Goal: Entertainment & Leisure: Browse casually

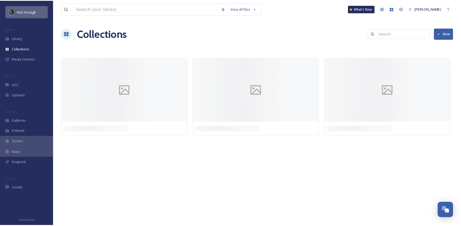
scroll to position [1485, 0]
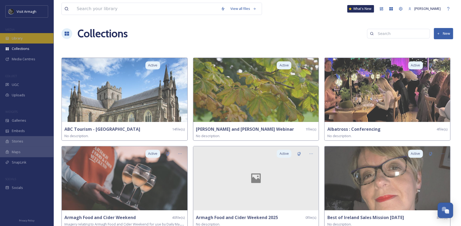
click at [18, 37] on span "Library" at bounding box center [17, 38] width 11 height 5
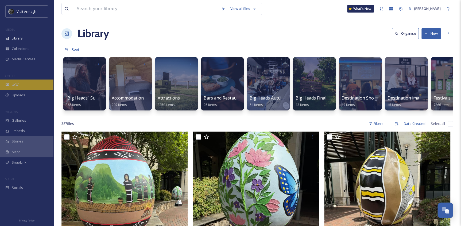
click at [27, 82] on div "UGC" at bounding box center [26, 85] width 53 height 10
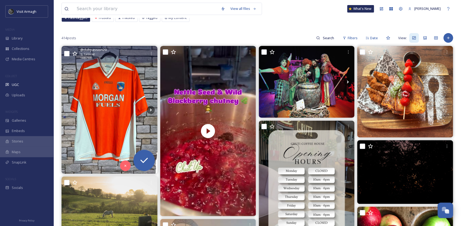
scroll to position [48, 0]
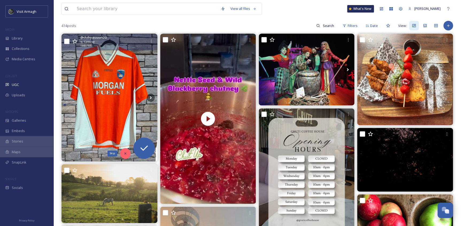
click at [124, 153] on icon at bounding box center [126, 154] width 4 height 4
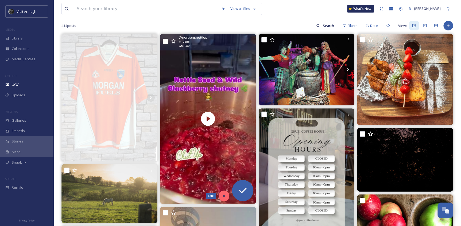
click at [223, 197] on icon at bounding box center [224, 196] width 4 height 4
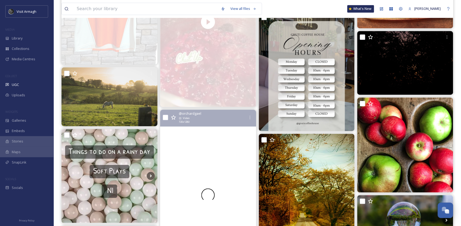
scroll to position [146, 0]
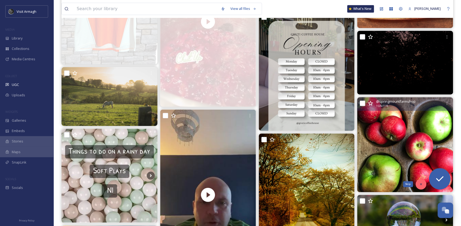
click at [419, 183] on icon at bounding box center [421, 185] width 4 height 4
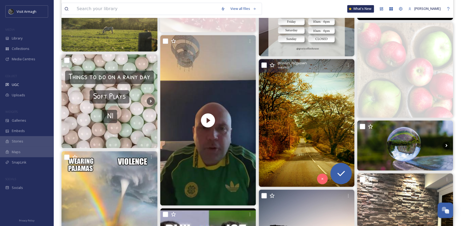
scroll to position [219, 0]
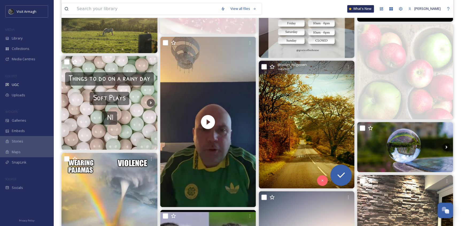
click at [291, 132] on img at bounding box center [307, 125] width 96 height 128
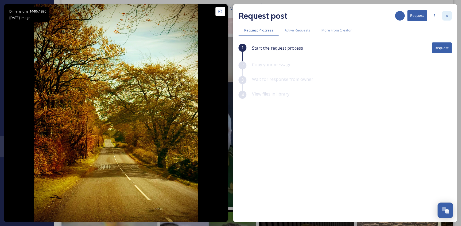
click at [444, 16] on div at bounding box center [447, 16] width 10 height 10
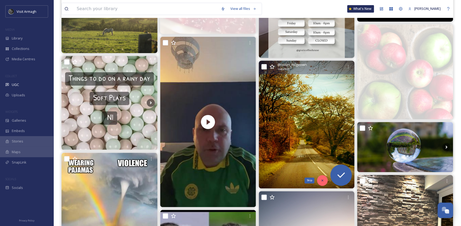
click at [320, 182] on div "Skip" at bounding box center [322, 180] width 11 height 11
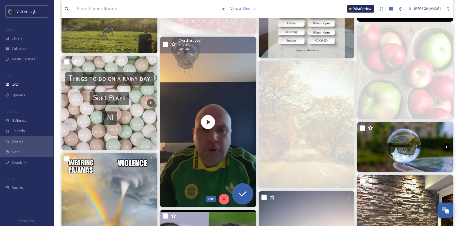
click at [221, 199] on div "Skip" at bounding box center [224, 199] width 11 height 11
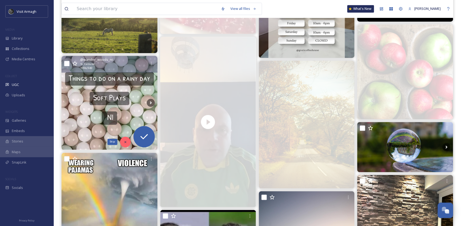
click at [125, 144] on div "Skip" at bounding box center [125, 142] width 11 height 11
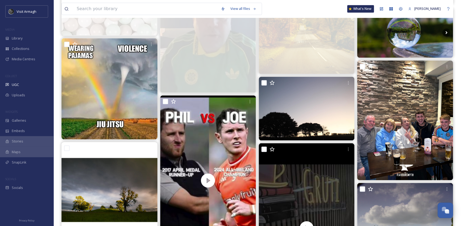
scroll to position [340, 0]
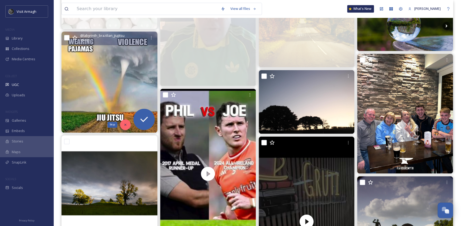
click at [125, 123] on icon at bounding box center [126, 125] width 4 height 4
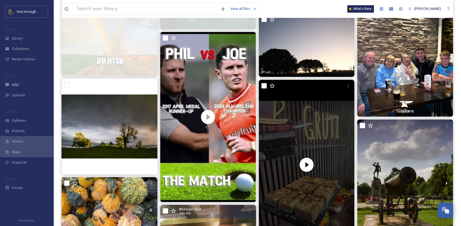
scroll to position [413, 0]
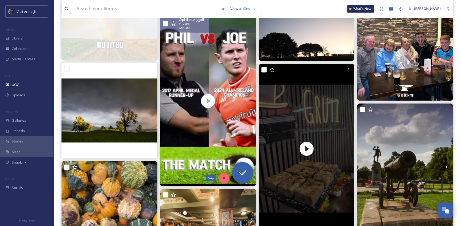
click at [222, 176] on icon at bounding box center [224, 178] width 4 height 4
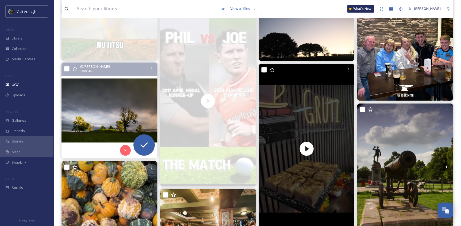
click at [87, 130] on img at bounding box center [109, 111] width 96 height 96
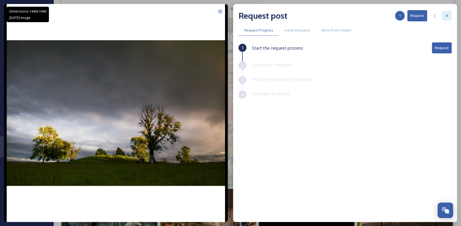
click at [443, 13] on div at bounding box center [447, 16] width 10 height 10
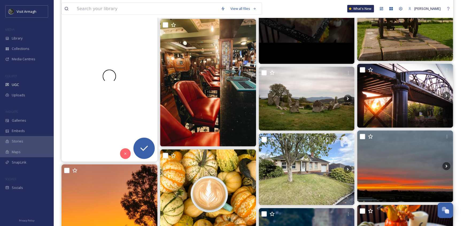
scroll to position [585, 0]
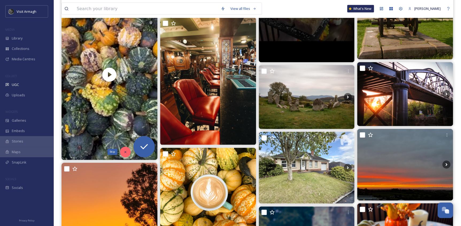
click at [124, 154] on icon at bounding box center [126, 153] width 4 height 4
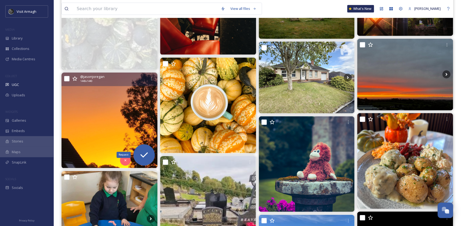
scroll to position [682, 0]
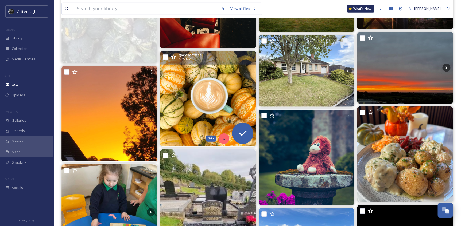
click at [222, 137] on icon at bounding box center [224, 139] width 4 height 4
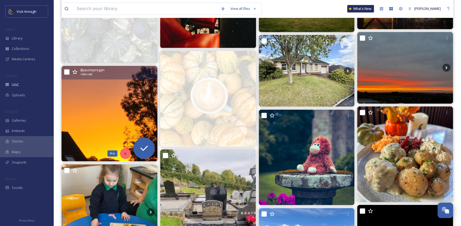
click at [123, 154] on div "Skip" at bounding box center [125, 154] width 11 height 11
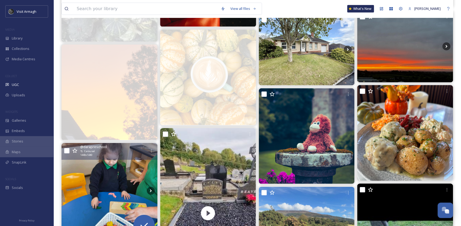
scroll to position [803, 0]
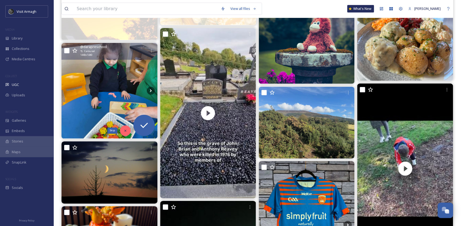
click at [125, 130] on icon at bounding box center [126, 131] width 4 height 4
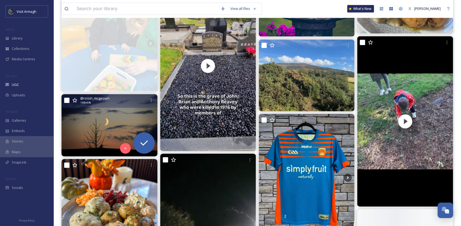
scroll to position [852, 0]
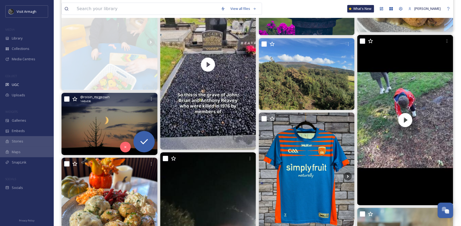
click at [97, 133] on img at bounding box center [109, 124] width 96 height 62
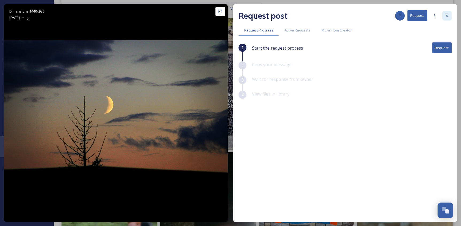
click at [446, 15] on icon at bounding box center [447, 16] width 4 height 4
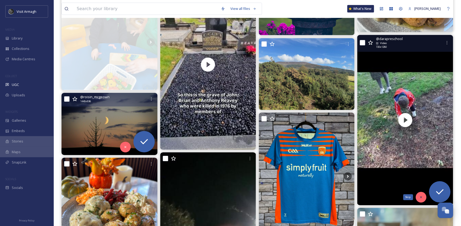
click at [419, 193] on div "Skip" at bounding box center [421, 197] width 11 height 11
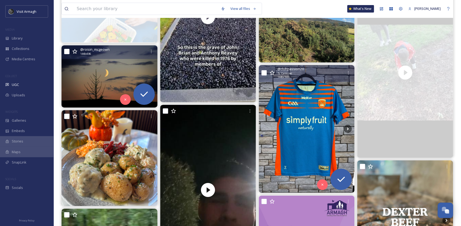
scroll to position [901, 0]
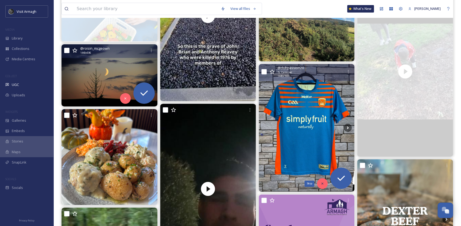
click at [320, 184] on div "Skip" at bounding box center [322, 184] width 11 height 11
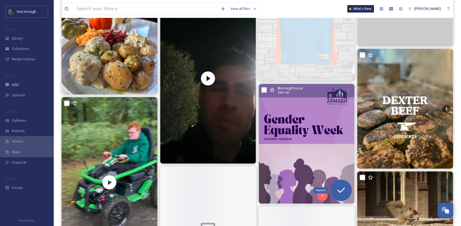
scroll to position [1022, 0]
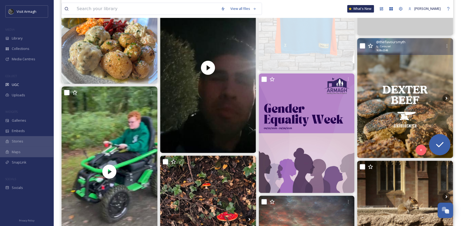
click at [410, 101] on img at bounding box center [405, 98] width 96 height 120
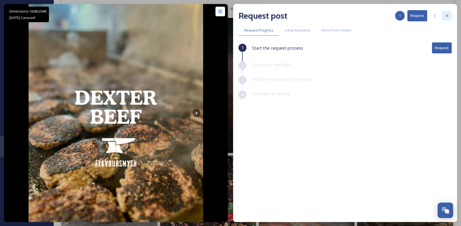
click at [446, 17] on icon at bounding box center [447, 16] width 4 height 4
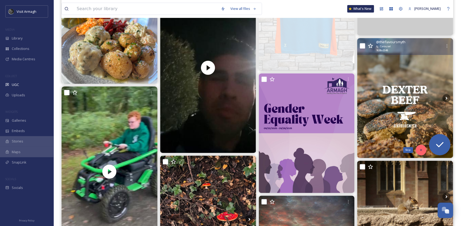
click at [422, 150] on icon at bounding box center [421, 150] width 4 height 4
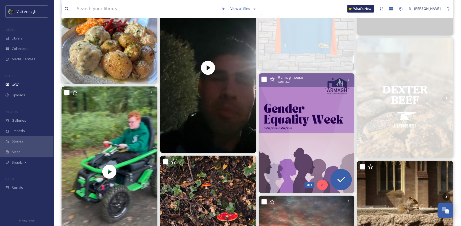
click at [322, 187] on icon at bounding box center [323, 185] width 4 height 4
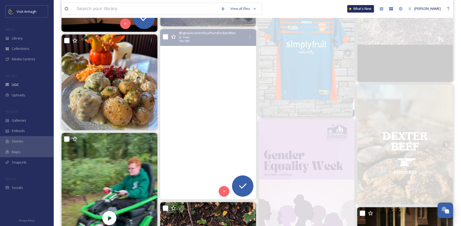
scroll to position [973, 0]
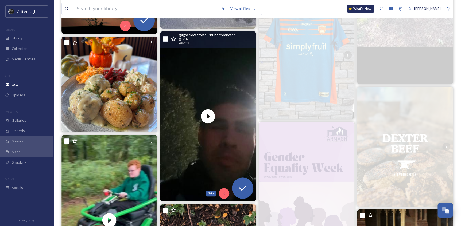
click at [223, 195] on icon at bounding box center [224, 194] width 4 height 4
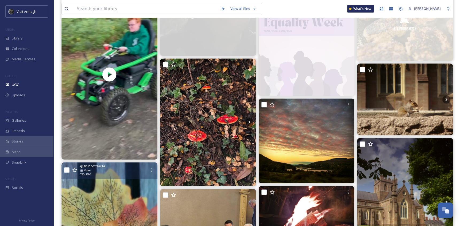
scroll to position [1121, 0]
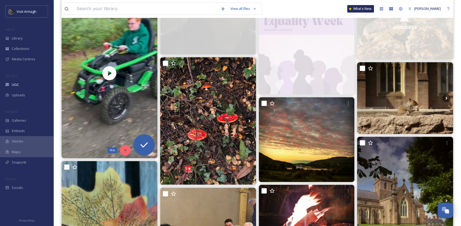
click at [126, 149] on icon at bounding box center [126, 151] width 4 height 4
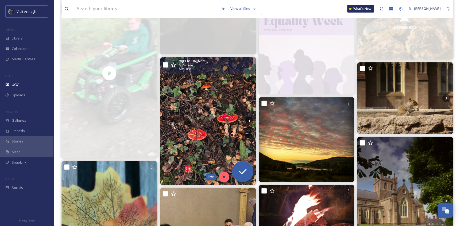
click at [221, 177] on div "Skip" at bounding box center [224, 177] width 11 height 11
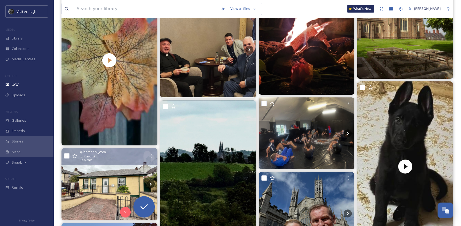
scroll to position [1313, 0]
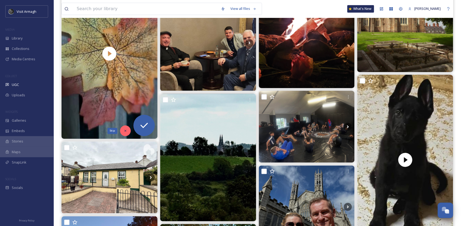
click at [126, 133] on div "Skip" at bounding box center [125, 131] width 11 height 11
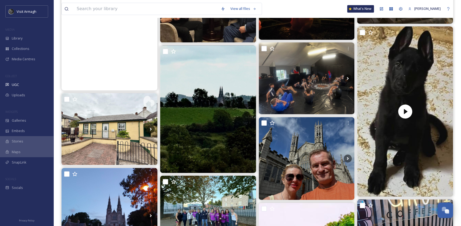
scroll to position [1362, 0]
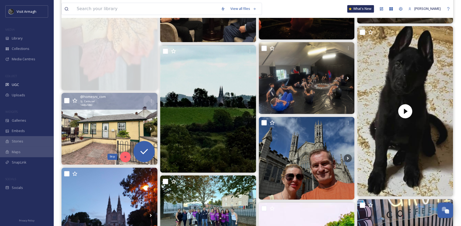
click at [124, 155] on icon at bounding box center [126, 157] width 4 height 4
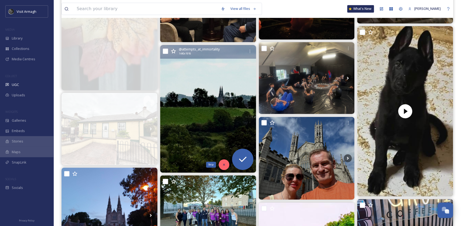
click at [222, 163] on icon at bounding box center [224, 165] width 4 height 4
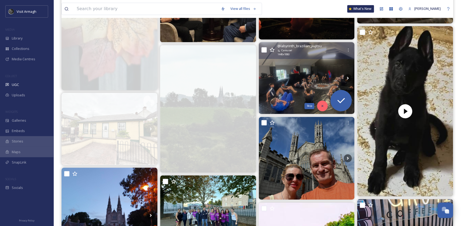
click at [321, 107] on icon at bounding box center [323, 106] width 4 height 4
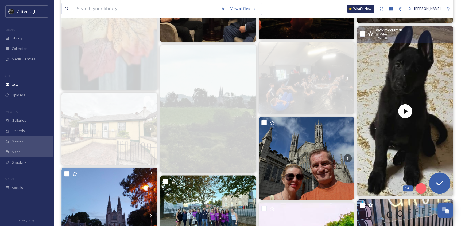
click at [422, 187] on icon at bounding box center [421, 189] width 4 height 4
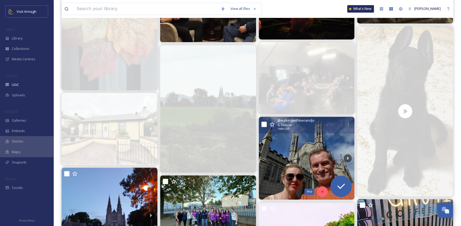
click at [322, 192] on icon at bounding box center [323, 192] width 4 height 4
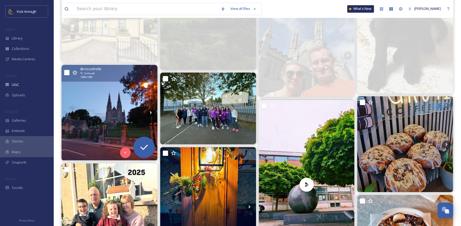
scroll to position [1459, 0]
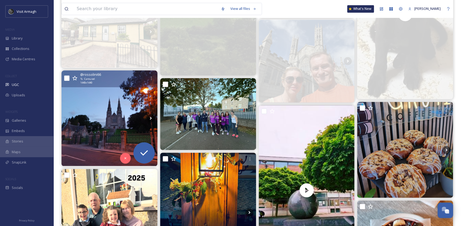
click at [114, 133] on img at bounding box center [109, 119] width 96 height 96
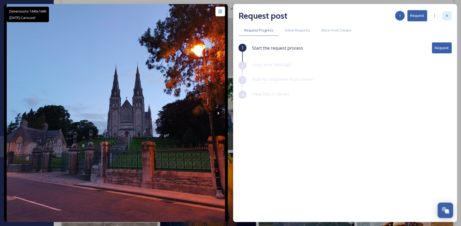
click at [449, 12] on div at bounding box center [447, 16] width 10 height 10
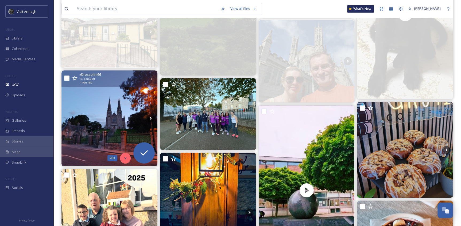
click at [121, 158] on div "Skip" at bounding box center [125, 158] width 11 height 11
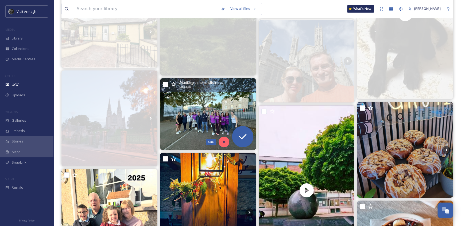
click at [219, 142] on div "Skip" at bounding box center [224, 142] width 11 height 11
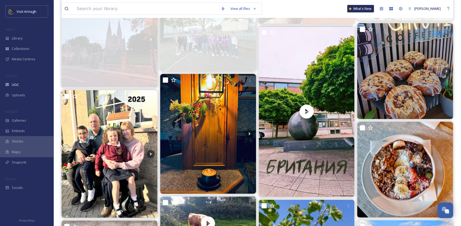
scroll to position [1556, 0]
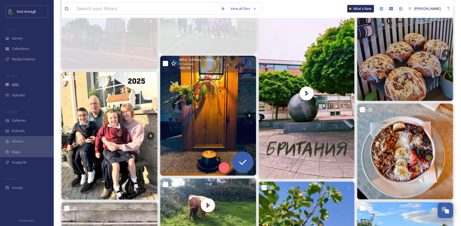
click at [193, 153] on img at bounding box center [208, 116] width 96 height 120
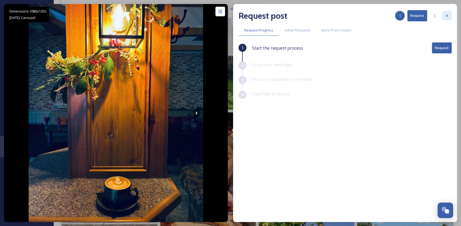
click at [446, 14] on icon at bounding box center [447, 16] width 4 height 4
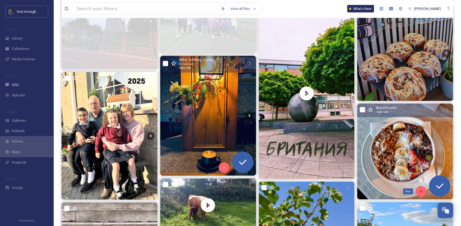
click at [418, 190] on div "Skip" at bounding box center [421, 191] width 11 height 11
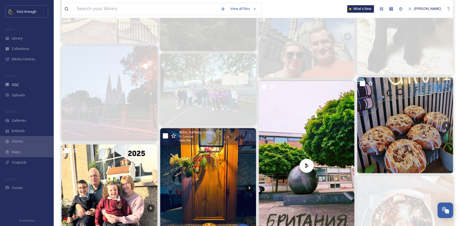
scroll to position [1484, 0]
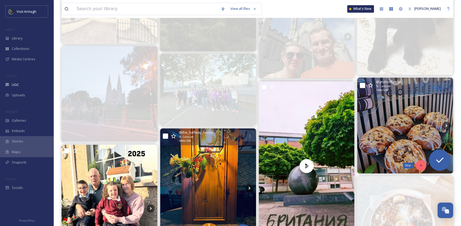
click at [421, 165] on icon at bounding box center [421, 166] width 4 height 4
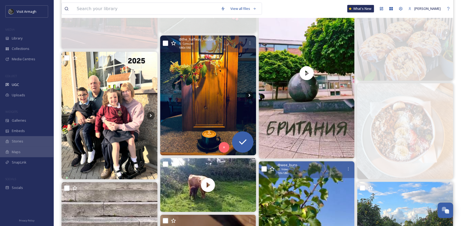
scroll to position [1581, 0]
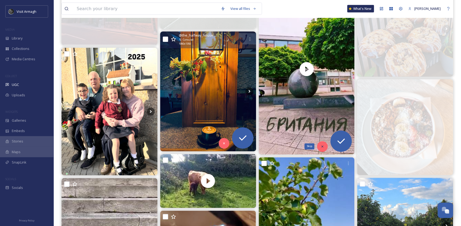
click at [322, 145] on icon at bounding box center [323, 147] width 4 height 4
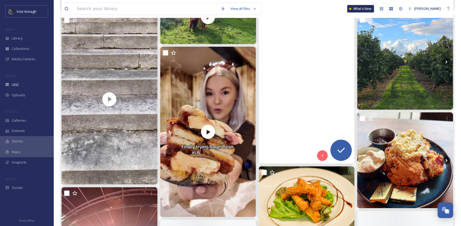
scroll to position [1751, 0]
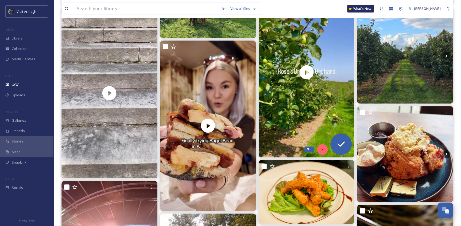
click at [322, 149] on icon at bounding box center [323, 150] width 2 height 2
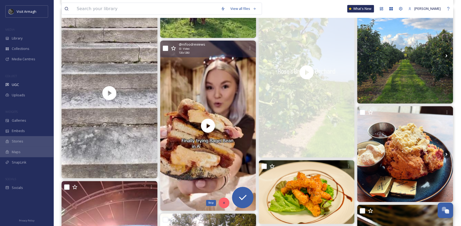
click at [222, 203] on div "Skip" at bounding box center [224, 203] width 11 height 11
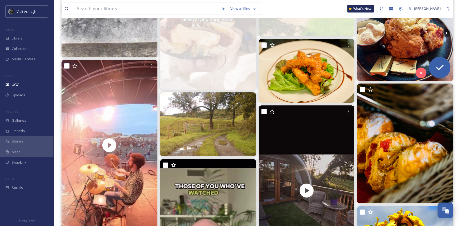
scroll to position [1799, 0]
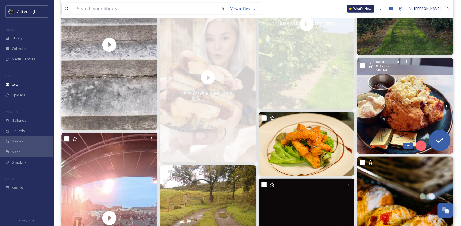
click at [419, 147] on icon at bounding box center [421, 146] width 4 height 4
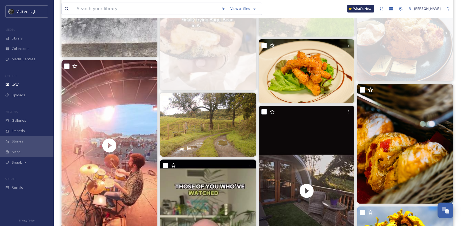
scroll to position [1872, 0]
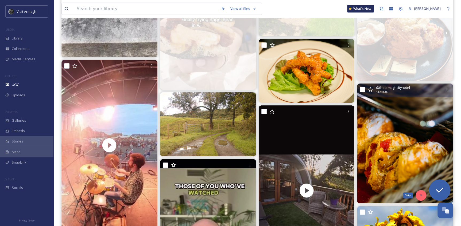
click at [419, 193] on div "Skip" at bounding box center [421, 195] width 11 height 11
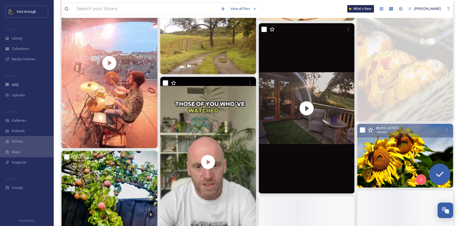
scroll to position [1970, 0]
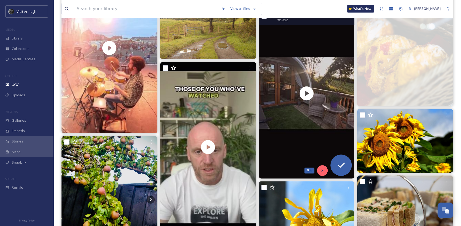
click at [321, 170] on icon at bounding box center [323, 171] width 4 height 4
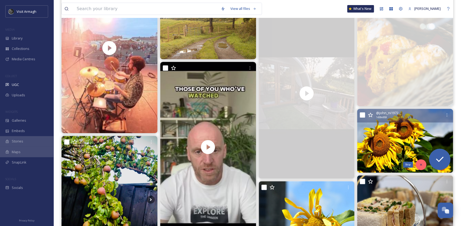
click at [419, 166] on icon at bounding box center [421, 165] width 4 height 4
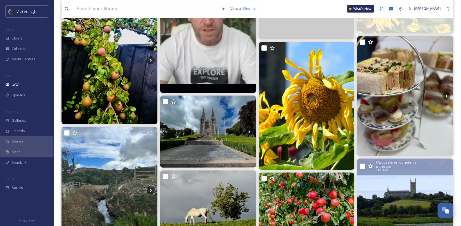
scroll to position [2115, 0]
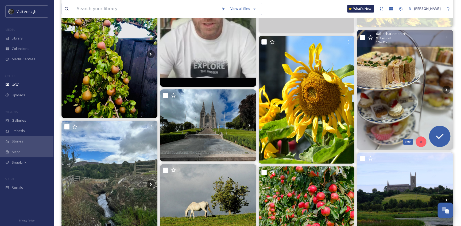
click at [423, 141] on div "Skip" at bounding box center [421, 142] width 11 height 11
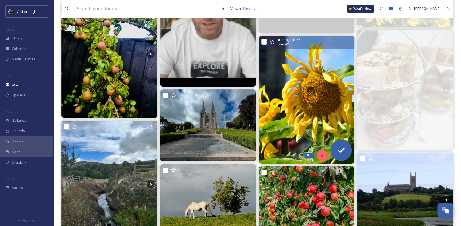
click at [321, 155] on icon at bounding box center [323, 156] width 4 height 4
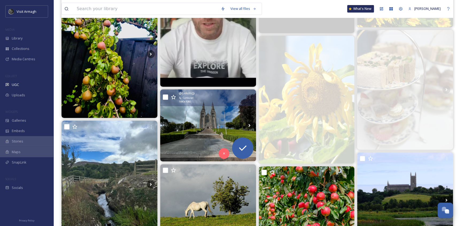
click at [211, 137] on img at bounding box center [208, 126] width 96 height 72
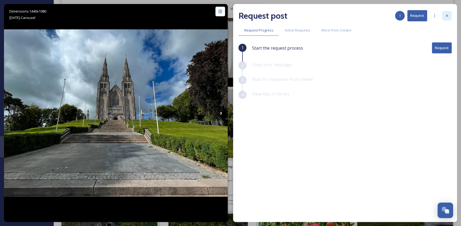
click at [445, 14] on icon at bounding box center [447, 16] width 4 height 4
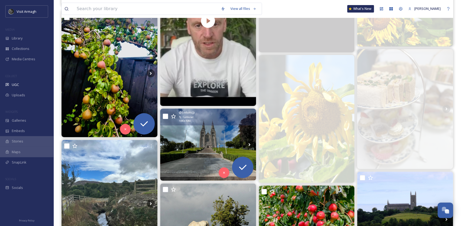
scroll to position [2044, 0]
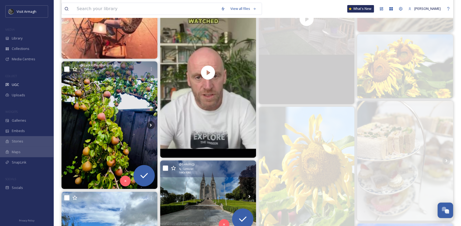
click at [95, 128] on img at bounding box center [109, 125] width 96 height 128
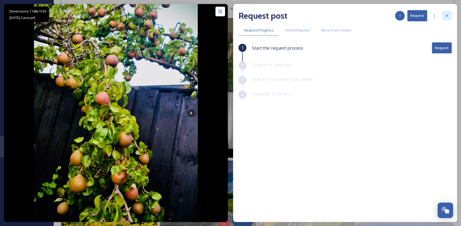
click at [451, 15] on div at bounding box center [447, 16] width 10 height 10
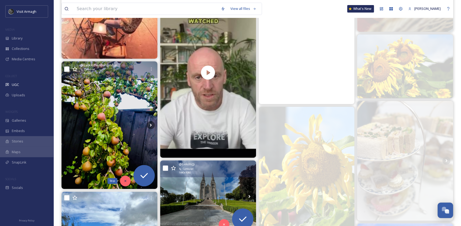
click at [124, 183] on icon at bounding box center [126, 181] width 4 height 4
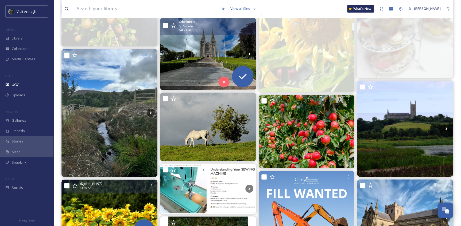
scroll to position [2190, 0]
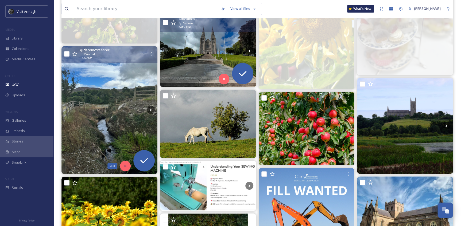
click at [124, 163] on div "Skip" at bounding box center [125, 166] width 11 height 11
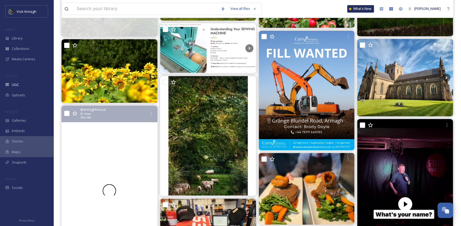
scroll to position [2336, 0]
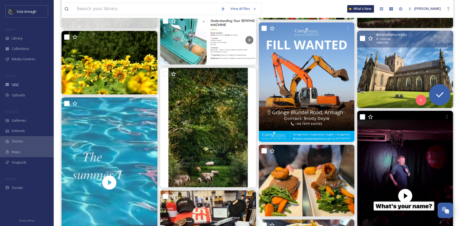
click at [377, 55] on img at bounding box center [405, 70] width 96 height 78
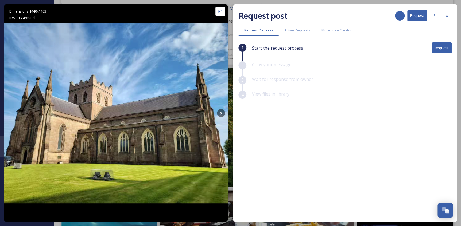
click at [442, 14] on div at bounding box center [447, 16] width 10 height 10
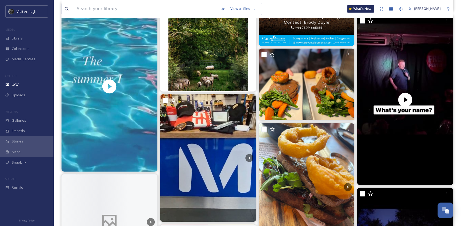
scroll to position [2433, 0]
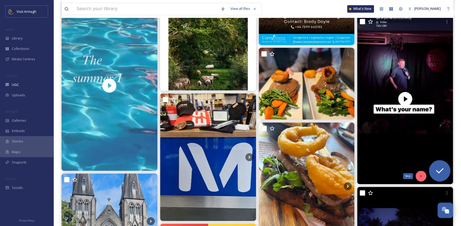
click at [421, 175] on icon at bounding box center [421, 177] width 4 height 4
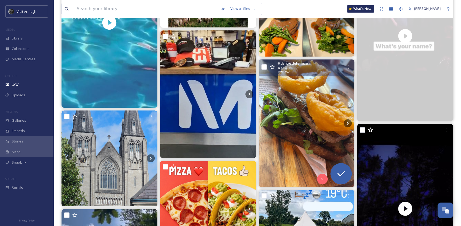
scroll to position [2506, 0]
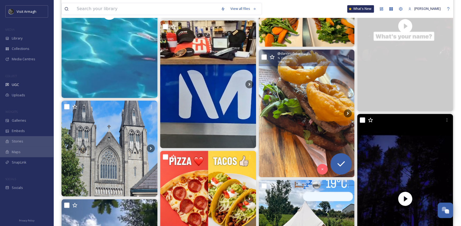
click at [303, 149] on img at bounding box center [307, 114] width 96 height 128
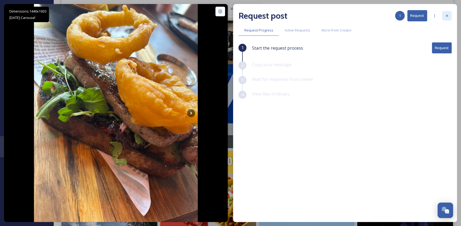
click at [448, 16] on icon at bounding box center [447, 16] width 4 height 4
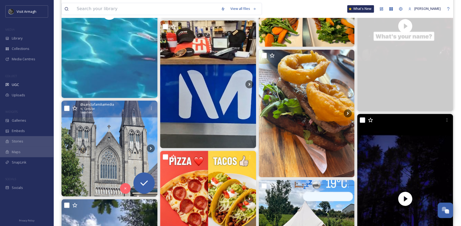
scroll to position [2579, 0]
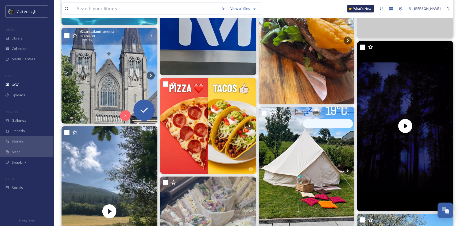
click at [99, 72] on img at bounding box center [109, 76] width 96 height 96
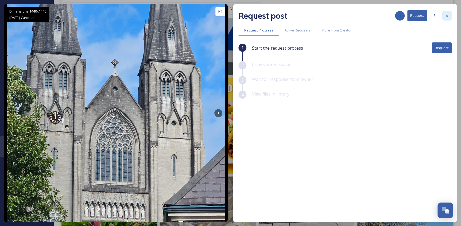
click at [445, 15] on icon at bounding box center [447, 16] width 4 height 4
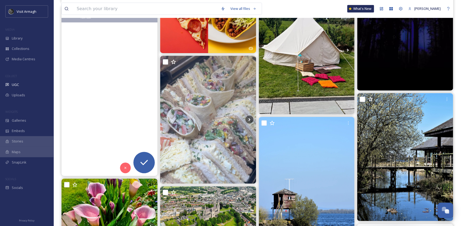
scroll to position [2700, 0]
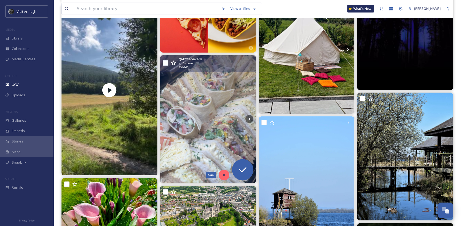
click at [226, 174] on div "Skip" at bounding box center [224, 175] width 11 height 11
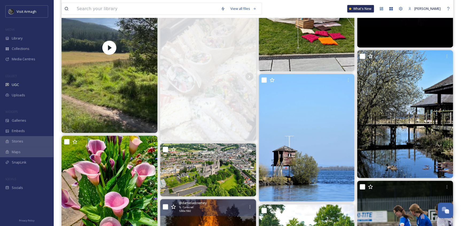
scroll to position [2798, 0]
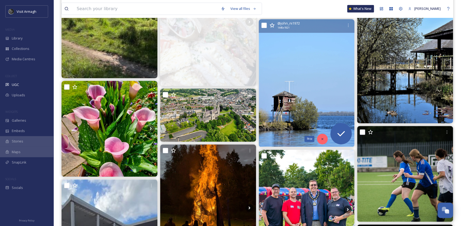
click at [321, 138] on icon at bounding box center [323, 139] width 4 height 4
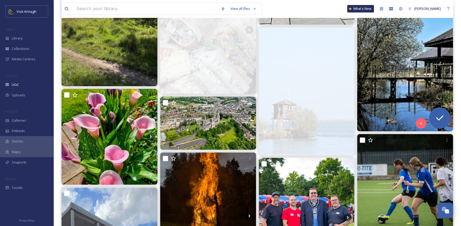
scroll to position [2749, 0]
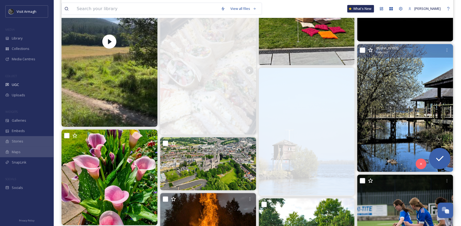
click at [390, 112] on img at bounding box center [405, 108] width 96 height 128
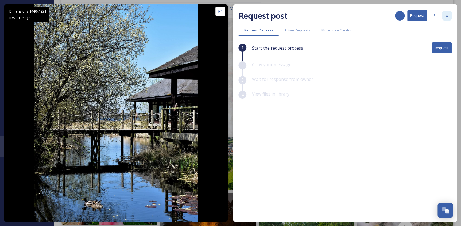
click at [446, 18] on div at bounding box center [447, 16] width 10 height 10
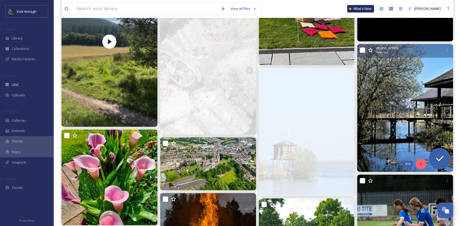
click at [419, 162] on icon at bounding box center [421, 164] width 4 height 4
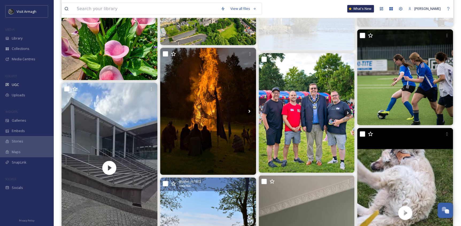
scroll to position [2895, 0]
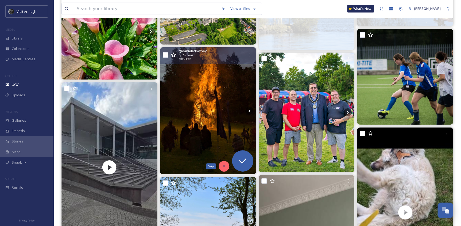
click at [225, 167] on icon at bounding box center [224, 167] width 4 height 4
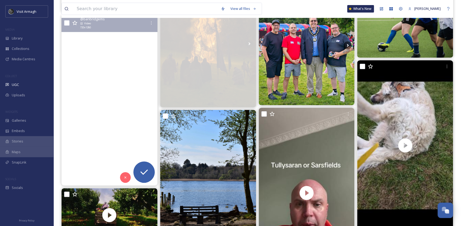
scroll to position [2968, 0]
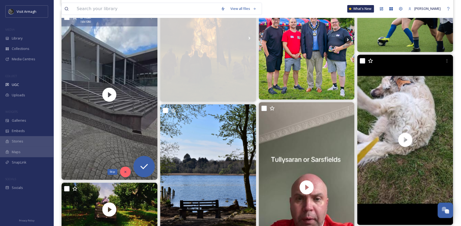
click at [125, 171] on icon at bounding box center [126, 172] width 4 height 4
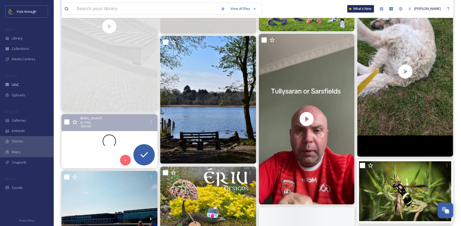
scroll to position [3041, 0]
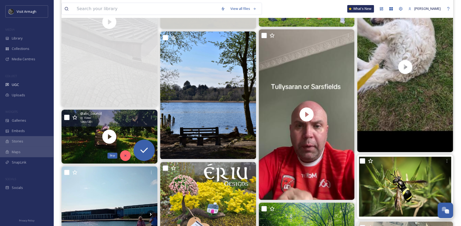
click at [122, 157] on div "Skip" at bounding box center [125, 156] width 11 height 11
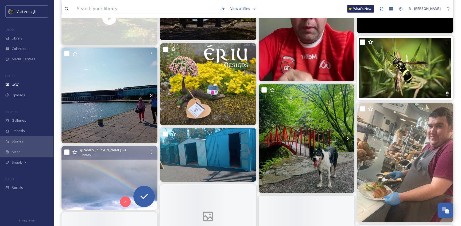
scroll to position [3162, 0]
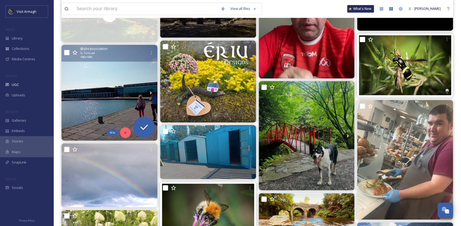
click at [125, 133] on icon at bounding box center [126, 133] width 4 height 4
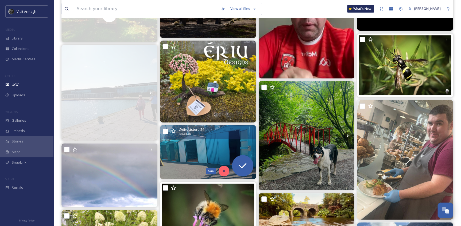
click at [225, 170] on icon at bounding box center [224, 171] width 4 height 4
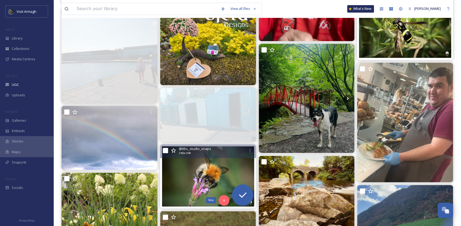
scroll to position [3259, 0]
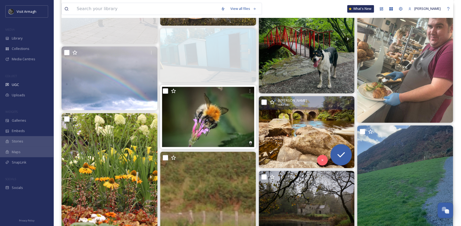
click at [288, 140] on img at bounding box center [307, 133] width 96 height 72
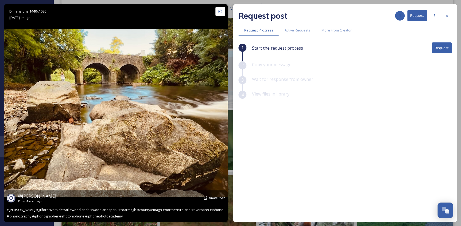
scroll to position [3235, 0]
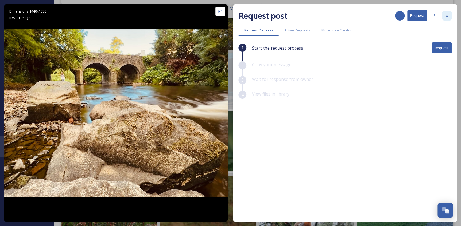
click at [446, 15] on icon at bounding box center [447, 16] width 4 height 4
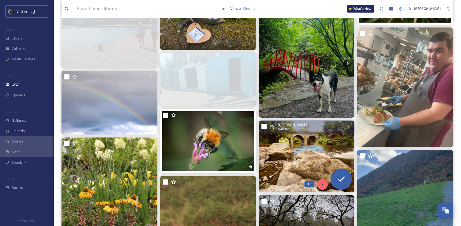
click at [321, 184] on icon at bounding box center [323, 185] width 4 height 4
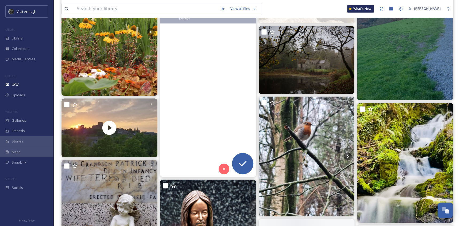
scroll to position [3430, 0]
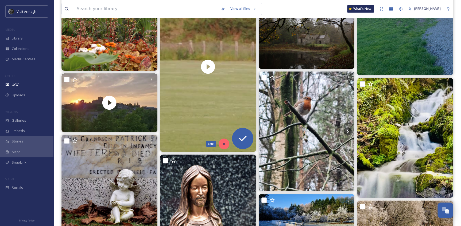
click at [222, 143] on icon at bounding box center [224, 144] width 4 height 4
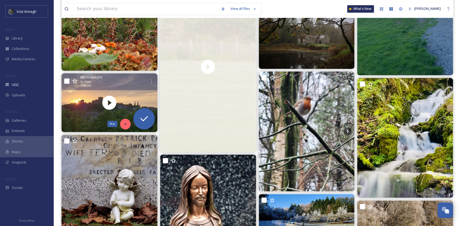
click at [124, 123] on icon at bounding box center [126, 124] width 4 height 4
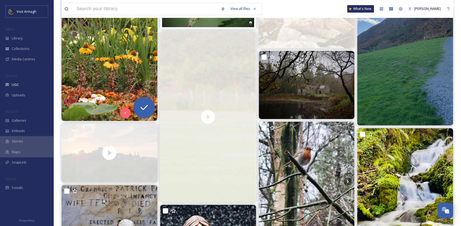
scroll to position [3332, 0]
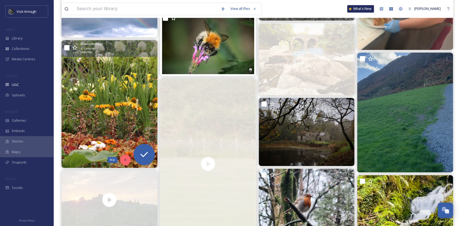
click at [123, 160] on div "Skip" at bounding box center [125, 160] width 11 height 11
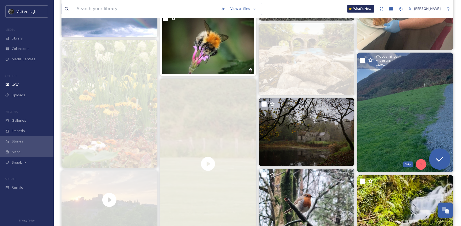
click at [419, 166] on icon at bounding box center [421, 165] width 4 height 4
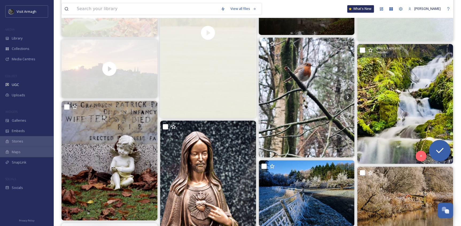
scroll to position [3502, 0]
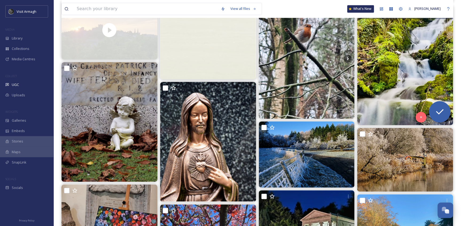
click at [406, 94] on img at bounding box center [405, 65] width 96 height 120
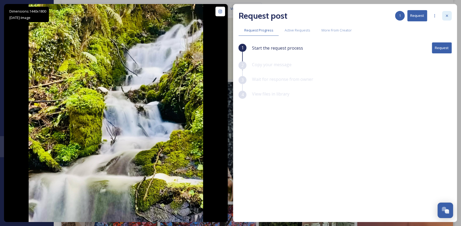
click at [444, 18] on div at bounding box center [447, 16] width 10 height 10
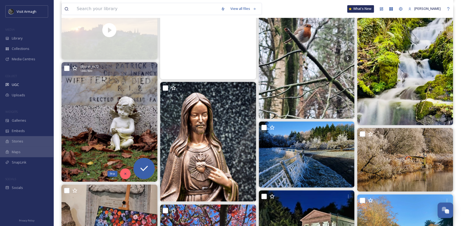
click at [125, 175] on icon at bounding box center [126, 174] width 4 height 4
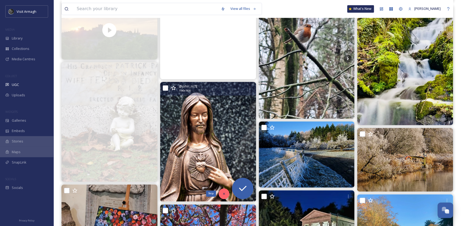
click at [220, 194] on div "Skip" at bounding box center [224, 194] width 11 height 11
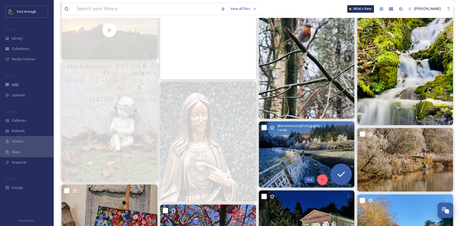
click at [322, 181] on icon at bounding box center [323, 180] width 4 height 4
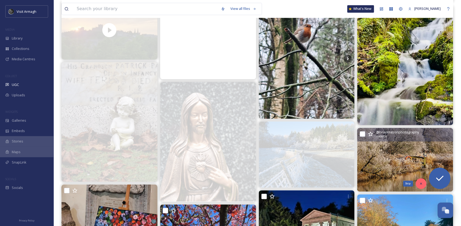
click at [419, 183] on icon at bounding box center [421, 184] width 4 height 4
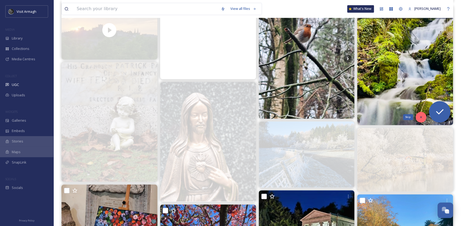
click at [422, 118] on icon at bounding box center [421, 117] width 4 height 4
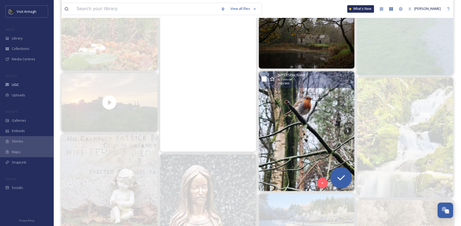
scroll to position [3430, 0]
click at [318, 184] on div "Skip" at bounding box center [322, 183] width 11 height 11
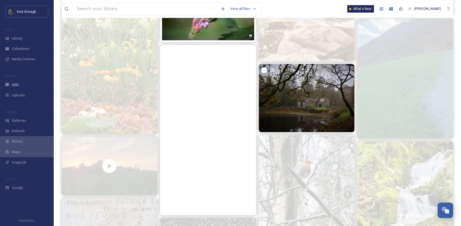
scroll to position [3308, 0]
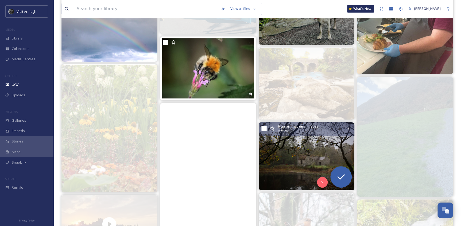
click at [306, 165] on img at bounding box center [307, 156] width 96 height 68
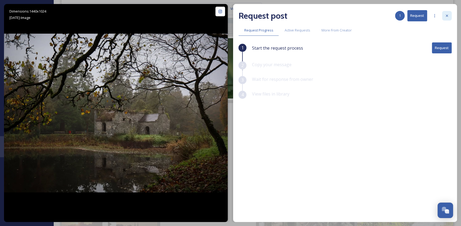
click at [445, 15] on icon at bounding box center [447, 16] width 4 height 4
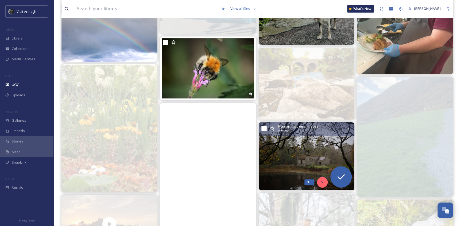
click at [321, 183] on icon at bounding box center [323, 183] width 4 height 4
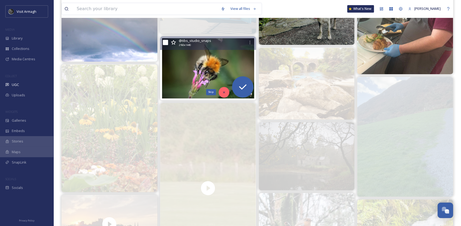
click at [223, 94] on div "Skip" at bounding box center [224, 92] width 11 height 11
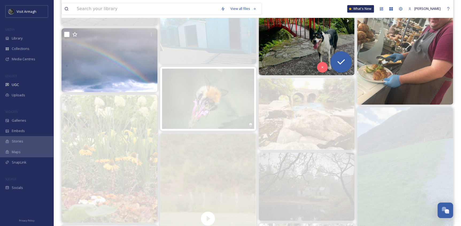
scroll to position [3211, 0]
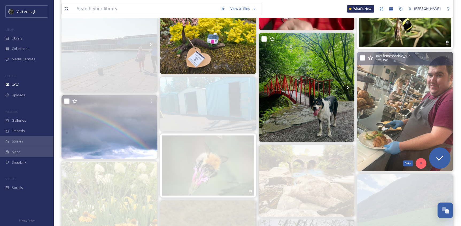
click at [422, 162] on icon at bounding box center [421, 164] width 4 height 4
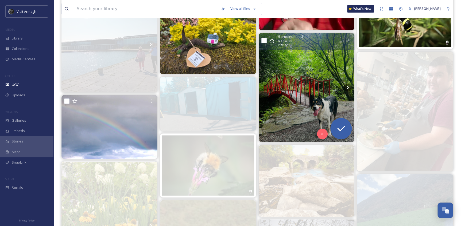
click at [274, 114] on img at bounding box center [307, 88] width 96 height 110
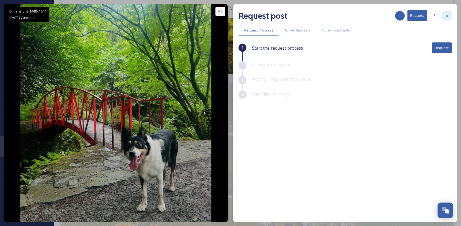
click at [445, 17] on icon at bounding box center [447, 16] width 4 height 4
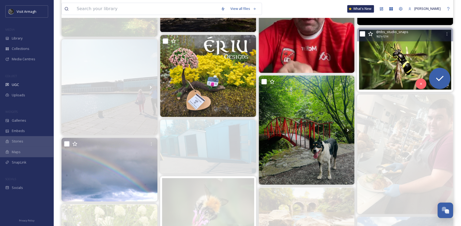
scroll to position [3114, 0]
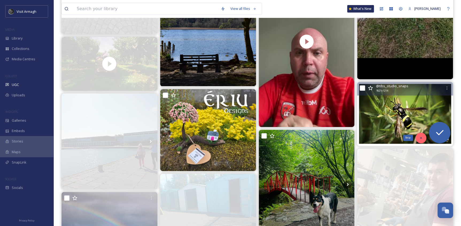
click at [421, 137] on icon at bounding box center [421, 138] width 4 height 4
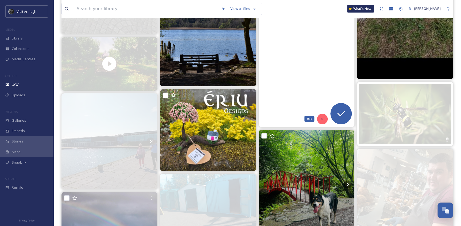
click at [321, 121] on icon at bounding box center [323, 119] width 4 height 4
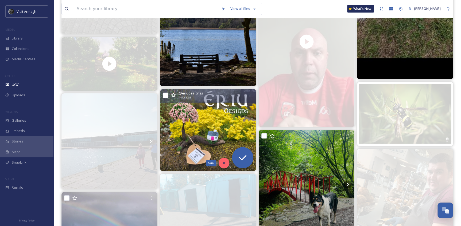
click at [225, 165] on icon at bounding box center [224, 163] width 4 height 4
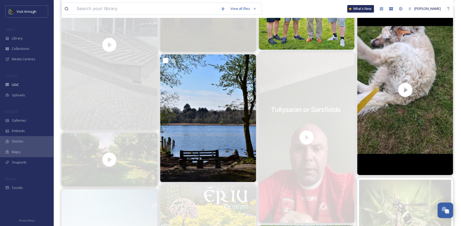
scroll to position [3016, 0]
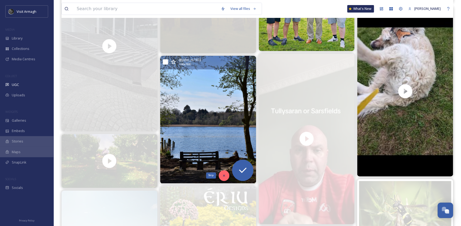
click at [226, 177] on div "Skip" at bounding box center [224, 176] width 11 height 11
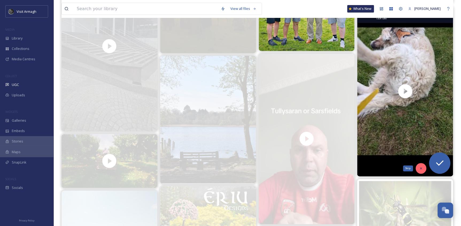
click at [418, 169] on div "Skip" at bounding box center [421, 168] width 11 height 11
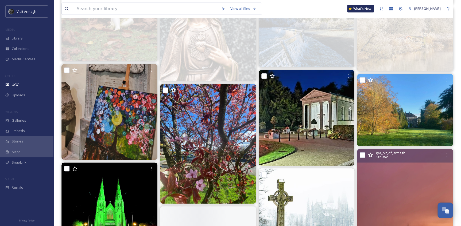
scroll to position [3624, 0]
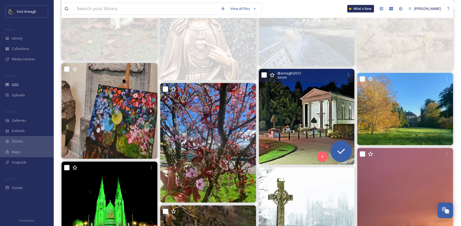
click at [289, 131] on img at bounding box center [307, 117] width 96 height 96
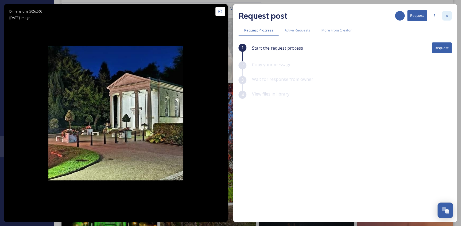
click at [449, 14] on div at bounding box center [447, 16] width 10 height 10
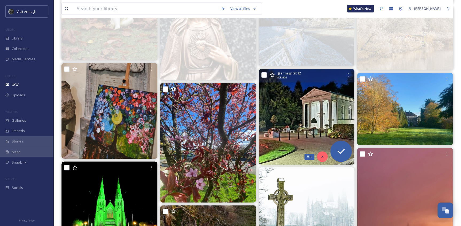
click at [319, 156] on div "Skip" at bounding box center [322, 157] width 11 height 11
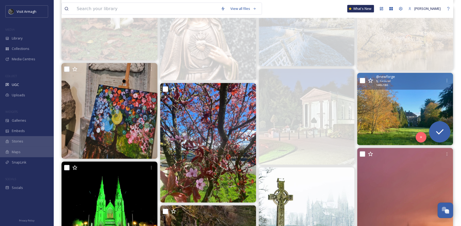
click at [407, 130] on img at bounding box center [405, 109] width 96 height 72
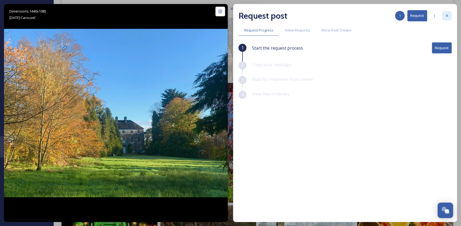
click at [446, 17] on icon at bounding box center [447, 16] width 4 height 4
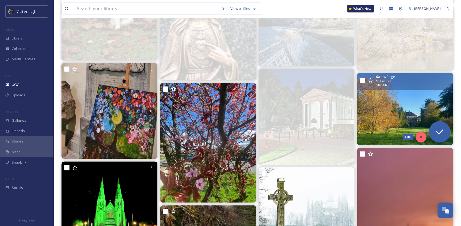
click at [419, 136] on icon at bounding box center [421, 138] width 4 height 4
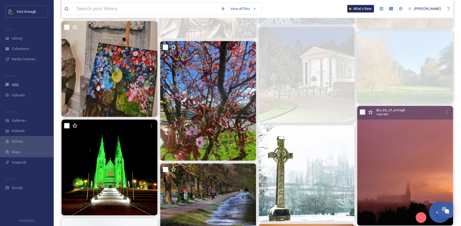
scroll to position [3745, 0]
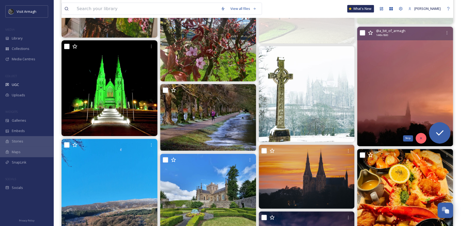
click at [418, 136] on div "Skip" at bounding box center [421, 138] width 11 height 11
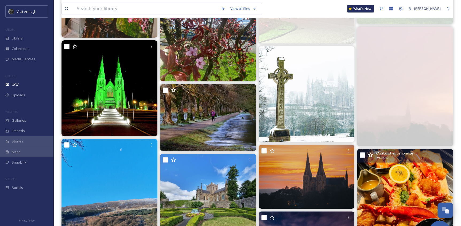
scroll to position [3843, 0]
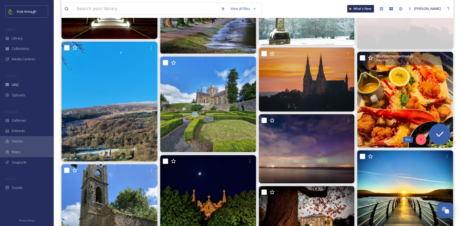
click at [420, 137] on div "Skip" at bounding box center [421, 139] width 11 height 11
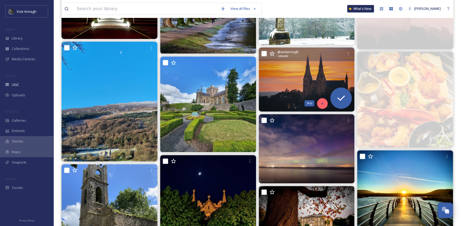
click at [323, 105] on icon at bounding box center [323, 104] width 4 height 4
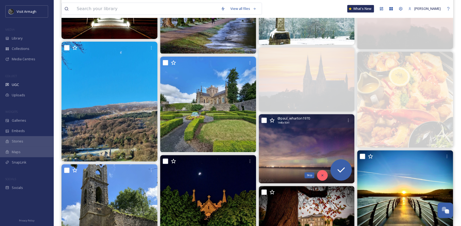
click at [322, 177] on icon at bounding box center [323, 176] width 4 height 4
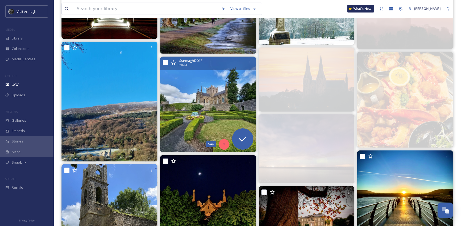
click at [221, 144] on div "Skip" at bounding box center [224, 144] width 11 height 11
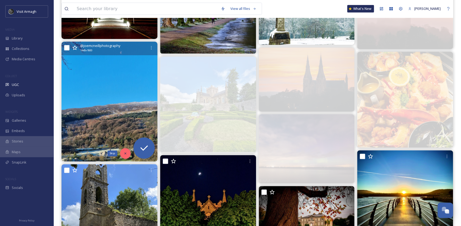
click at [123, 155] on div "Skip" at bounding box center [125, 153] width 11 height 11
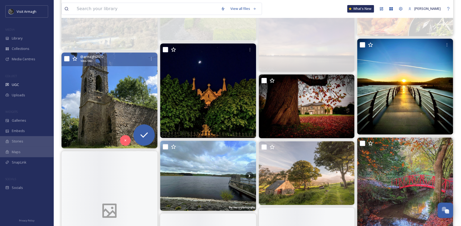
scroll to position [3964, 0]
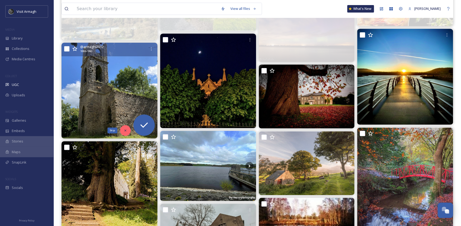
click at [124, 130] on icon at bounding box center [126, 131] width 4 height 4
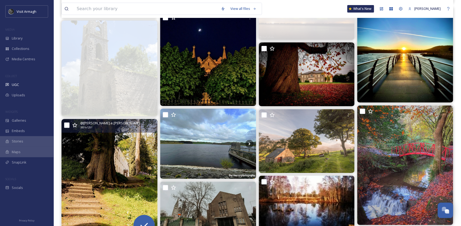
scroll to position [4061, 0]
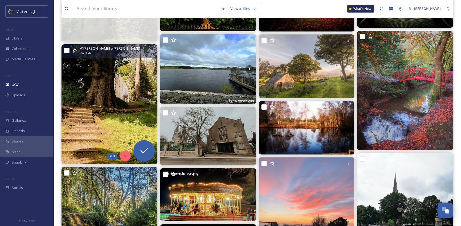
click at [129, 157] on div "Skip" at bounding box center [125, 156] width 11 height 11
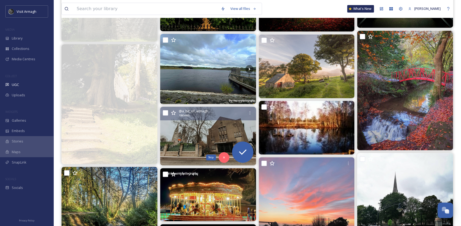
click at [219, 154] on div "Skip" at bounding box center [224, 157] width 11 height 11
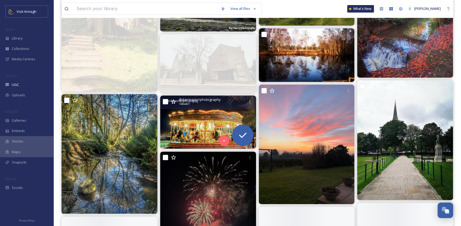
scroll to position [4134, 0]
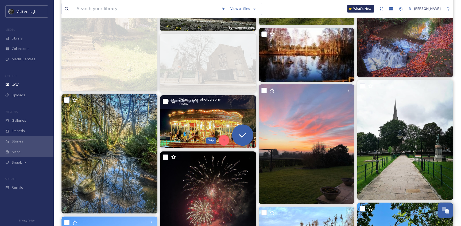
click at [224, 142] on div "Skip" at bounding box center [224, 140] width 11 height 11
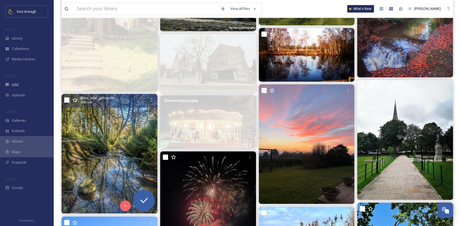
click at [115, 165] on img at bounding box center [109, 154] width 96 height 120
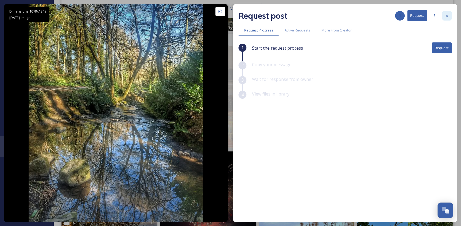
click at [451, 18] on div at bounding box center [447, 16] width 10 height 10
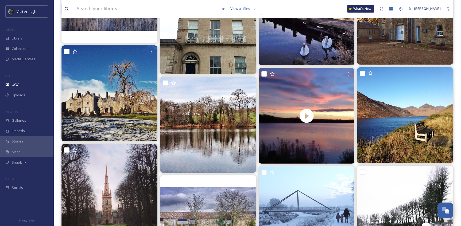
scroll to position [8666, 0]
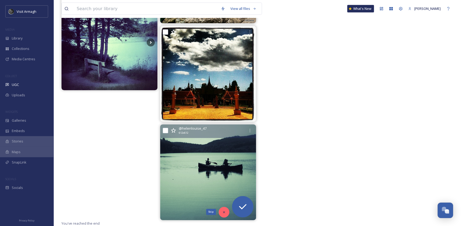
click at [224, 213] on icon at bounding box center [224, 213] width 4 height 4
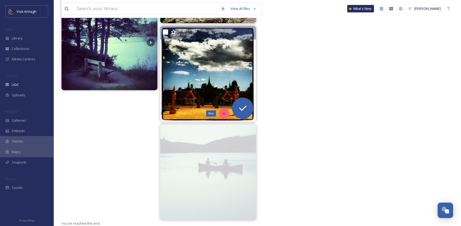
click at [224, 113] on icon at bounding box center [224, 114] width 4 height 4
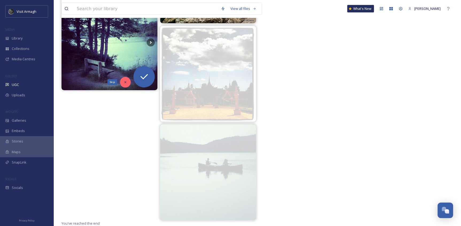
click at [127, 85] on div "Skip" at bounding box center [125, 82] width 11 height 11
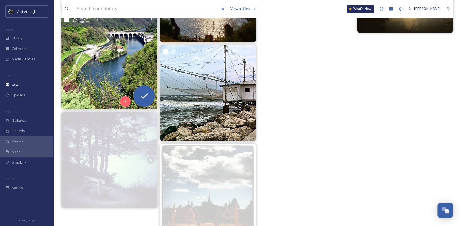
scroll to position [8544, 0]
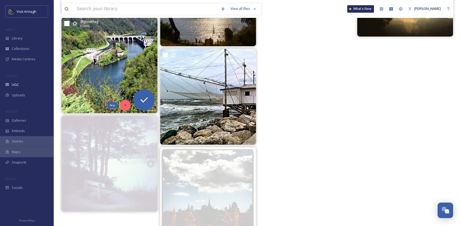
click at [123, 107] on div "Skip" at bounding box center [125, 105] width 11 height 11
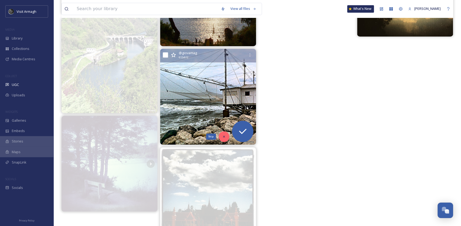
click at [223, 138] on icon at bounding box center [224, 137] width 4 height 4
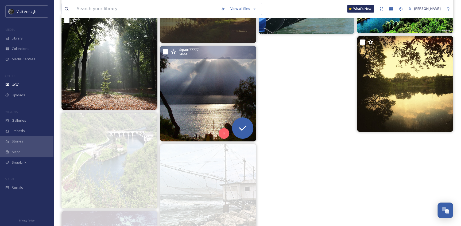
scroll to position [8447, 0]
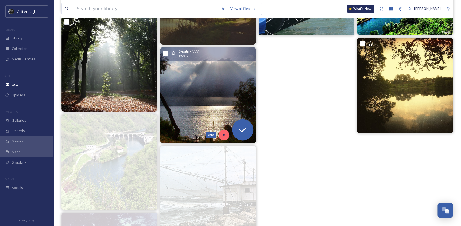
click at [224, 137] on div "Skip" at bounding box center [224, 135] width 11 height 11
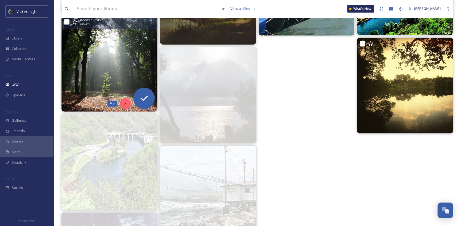
click at [129, 103] on div "Skip" at bounding box center [125, 103] width 11 height 11
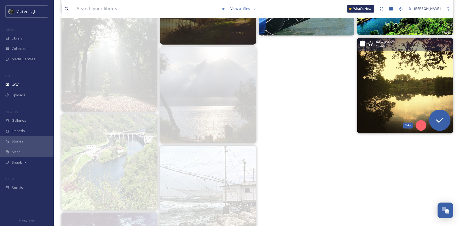
click at [418, 123] on div "Skip" at bounding box center [421, 125] width 11 height 11
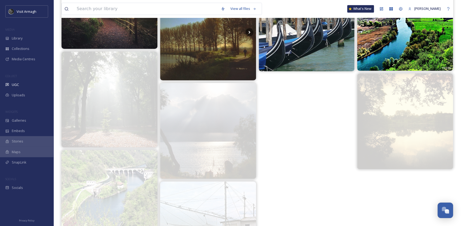
scroll to position [8350, 0]
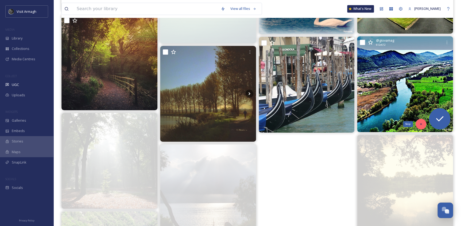
click at [424, 124] on div "Skip" at bounding box center [421, 124] width 11 height 11
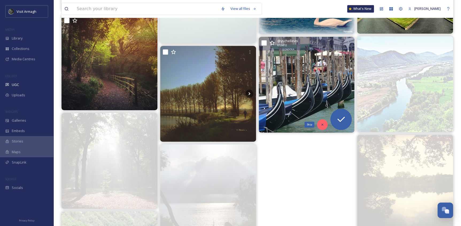
click at [321, 124] on icon at bounding box center [323, 125] width 4 height 4
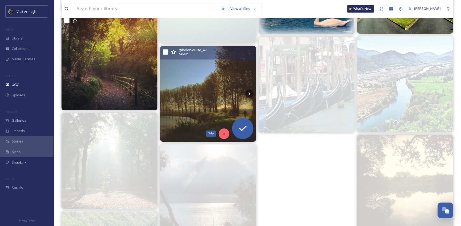
click at [222, 130] on div "Skip" at bounding box center [224, 134] width 11 height 11
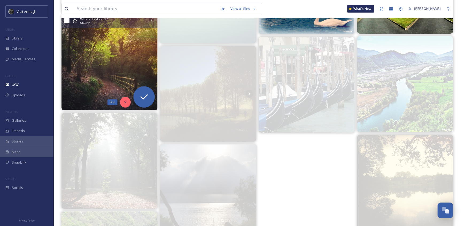
click at [124, 101] on icon at bounding box center [126, 103] width 4 height 4
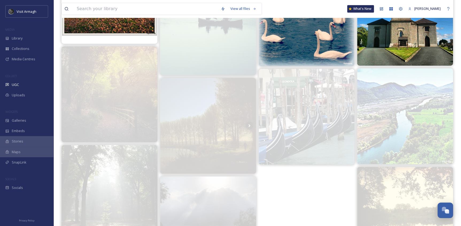
scroll to position [8253, 0]
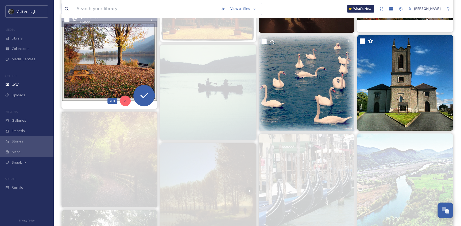
click at [125, 96] on div "Skip" at bounding box center [125, 101] width 11 height 11
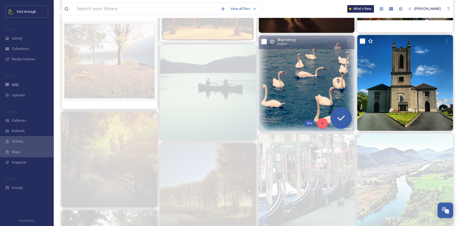
click at [323, 123] on icon at bounding box center [323, 124] width 4 height 4
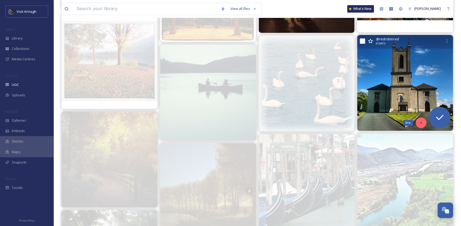
click at [420, 125] on div "Skip" at bounding box center [421, 123] width 11 height 11
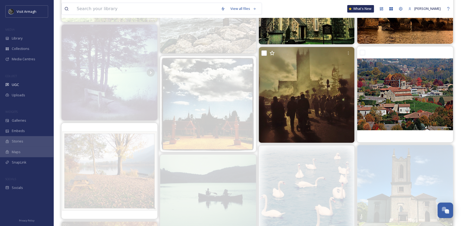
scroll to position [8131, 0]
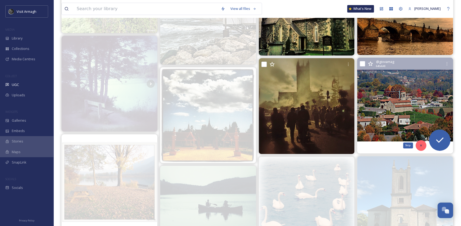
click at [421, 145] on icon at bounding box center [421, 146] width 2 height 2
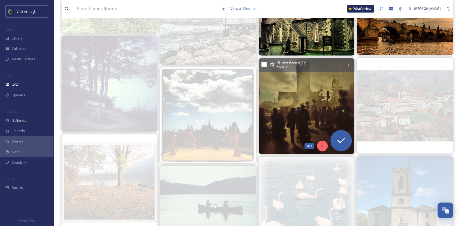
click at [323, 146] on icon at bounding box center [323, 146] width 4 height 4
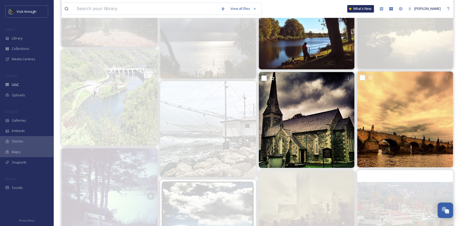
scroll to position [8010, 0]
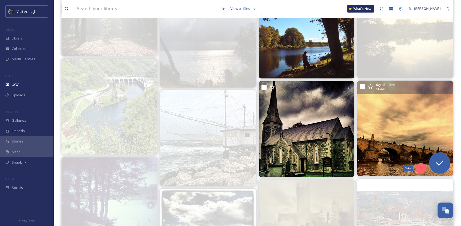
click at [418, 166] on div "Skip" at bounding box center [421, 168] width 11 height 11
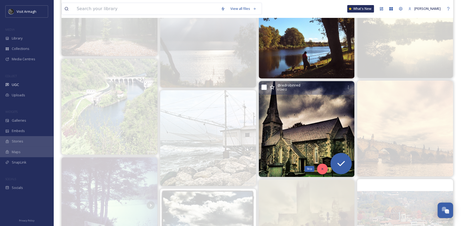
click at [321, 170] on icon at bounding box center [323, 169] width 4 height 4
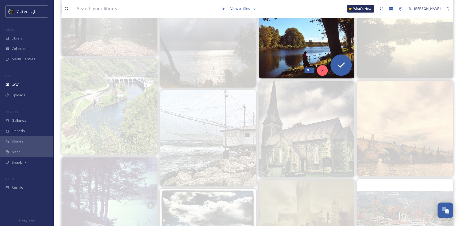
click at [324, 72] on icon at bounding box center [323, 71] width 4 height 4
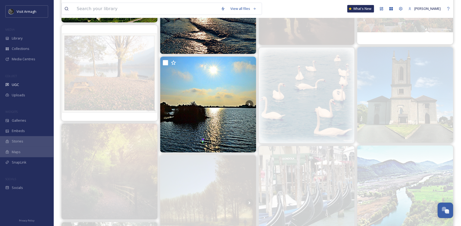
scroll to position [7742, 0]
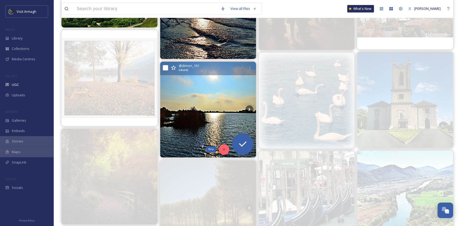
click at [225, 149] on icon at bounding box center [224, 150] width 4 height 4
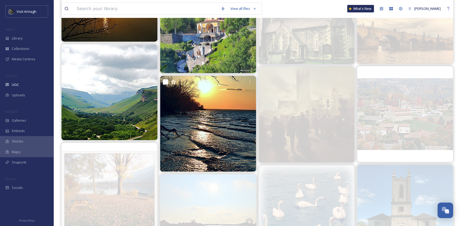
scroll to position [7621, 0]
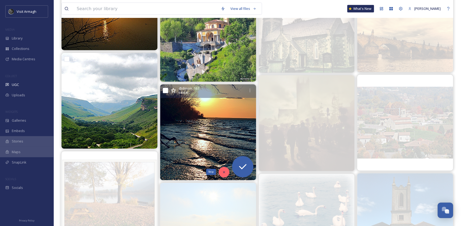
click at [225, 173] on icon at bounding box center [224, 173] width 4 height 4
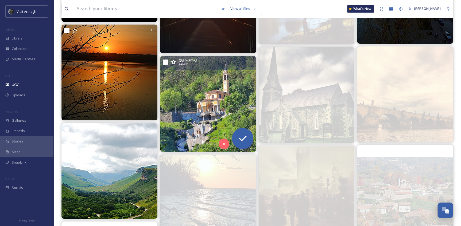
scroll to position [7524, 0]
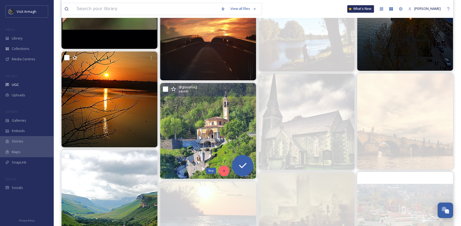
click at [222, 166] on div "Skip" at bounding box center [224, 171] width 11 height 11
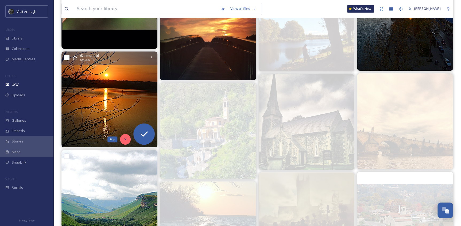
click at [126, 142] on div "Skip" at bounding box center [125, 139] width 11 height 11
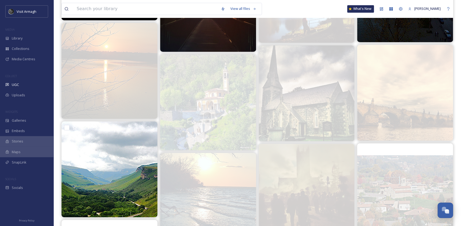
scroll to position [7596, 0]
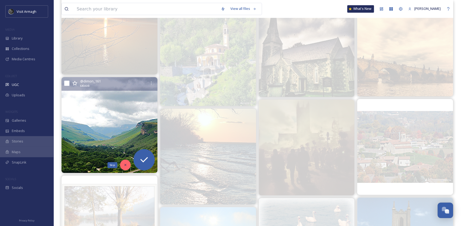
click at [126, 161] on div "Skip" at bounding box center [125, 165] width 11 height 11
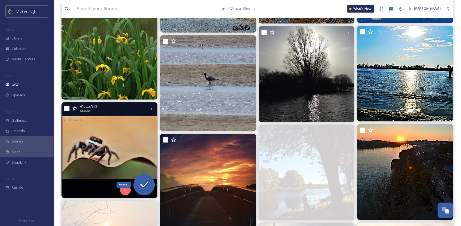
scroll to position [7402, 0]
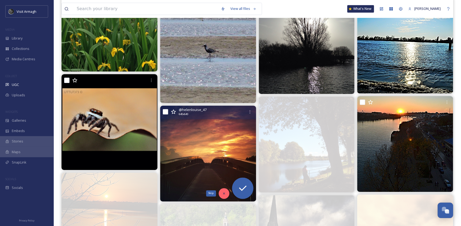
click at [222, 195] on icon at bounding box center [224, 194] width 4 height 4
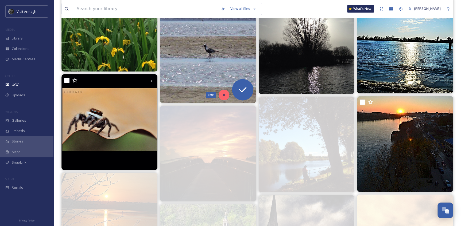
click at [225, 96] on icon at bounding box center [224, 95] width 4 height 4
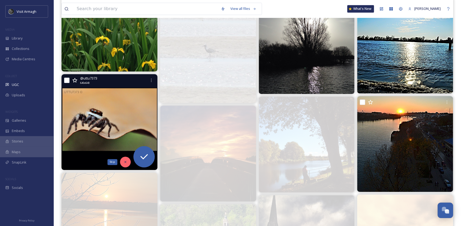
click at [124, 163] on icon at bounding box center [126, 162] width 4 height 4
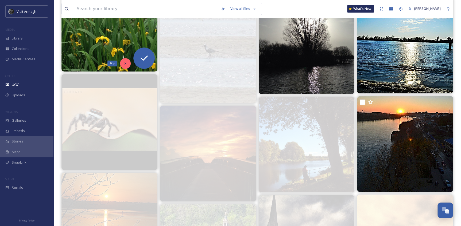
click at [125, 67] on div "Skip" at bounding box center [125, 63] width 11 height 11
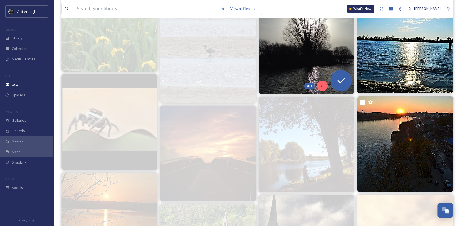
click at [320, 84] on div "Skip" at bounding box center [322, 86] width 11 height 11
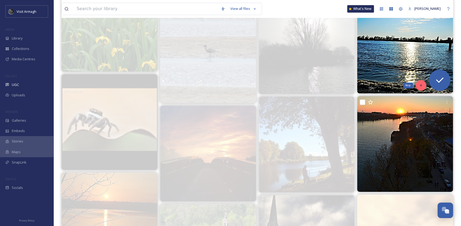
click at [419, 85] on icon at bounding box center [421, 86] width 4 height 4
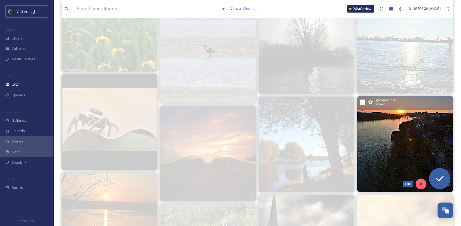
click at [422, 187] on div "Skip" at bounding box center [421, 184] width 11 height 11
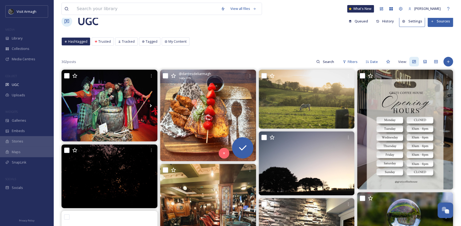
scroll to position [1485, 0]
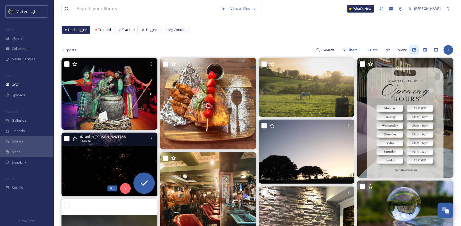
click at [125, 187] on icon at bounding box center [126, 189] width 4 height 4
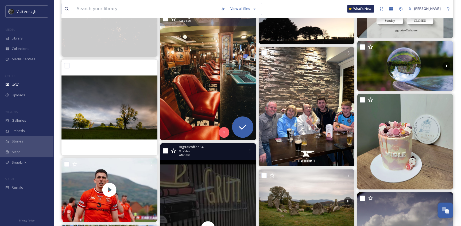
scroll to position [170, 0]
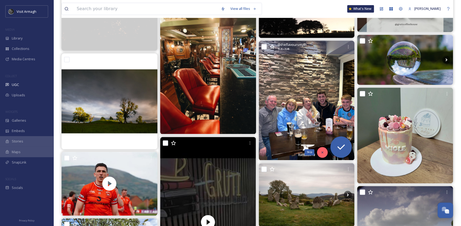
click at [321, 152] on icon at bounding box center [323, 153] width 4 height 4
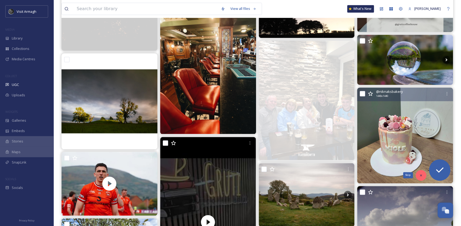
click at [419, 174] on icon at bounding box center [421, 176] width 4 height 4
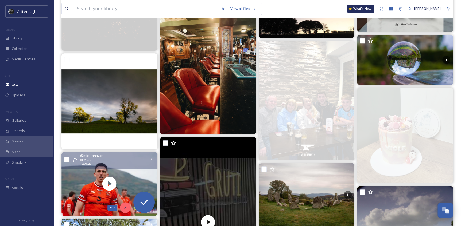
click at [126, 205] on div "Skip" at bounding box center [125, 208] width 11 height 11
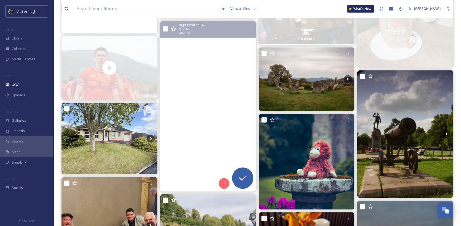
scroll to position [291, 0]
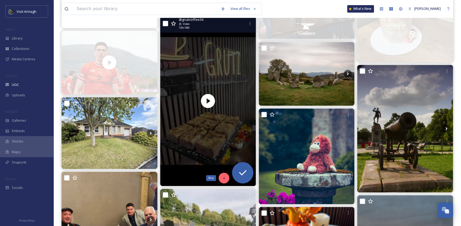
click at [223, 178] on icon at bounding box center [224, 178] width 2 height 2
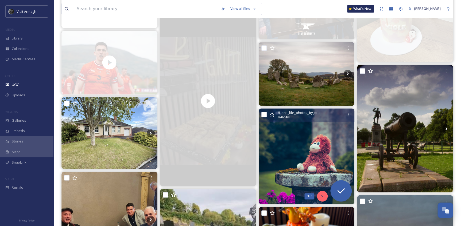
click at [322, 195] on icon at bounding box center [323, 197] width 4 height 4
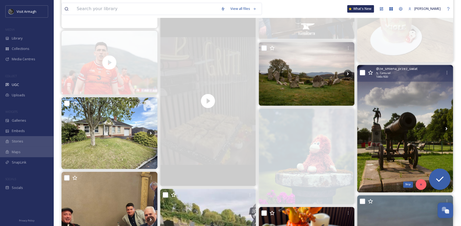
click at [421, 184] on icon at bounding box center [421, 185] width 4 height 4
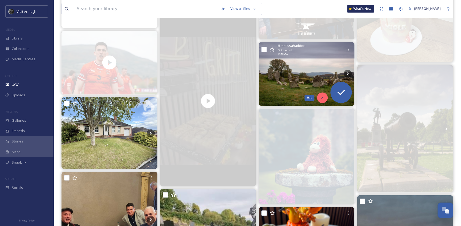
click at [320, 95] on div "Skip" at bounding box center [322, 97] width 11 height 11
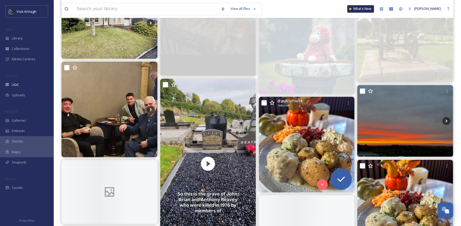
scroll to position [413, 0]
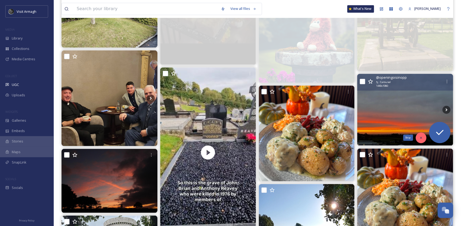
click at [417, 139] on div "Skip" at bounding box center [421, 138] width 11 height 11
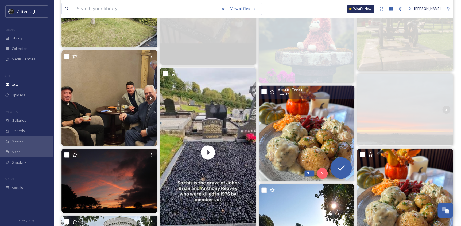
drag, startPoint x: 319, startPoint y: 171, endPoint x: 306, endPoint y: 165, distance: 14.7
click at [319, 171] on div "Skip" at bounding box center [322, 173] width 11 height 11
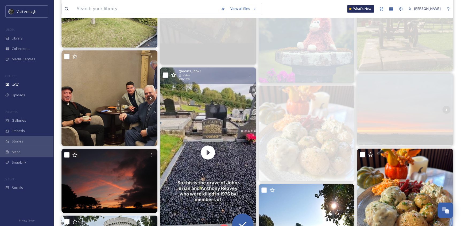
click at [222, 225] on div "Skip" at bounding box center [224, 230] width 11 height 11
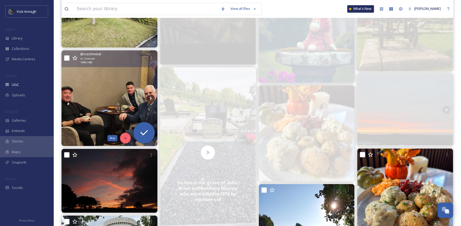
click at [124, 137] on icon at bounding box center [126, 138] width 4 height 4
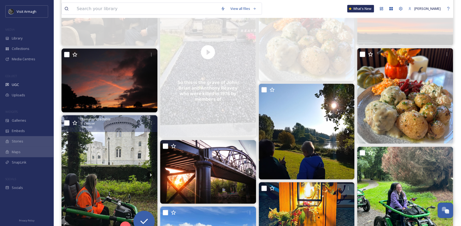
scroll to position [559, 0]
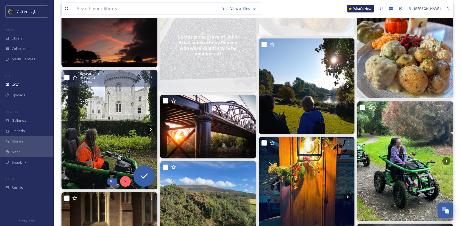
click at [126, 181] on icon at bounding box center [125, 182] width 2 height 2
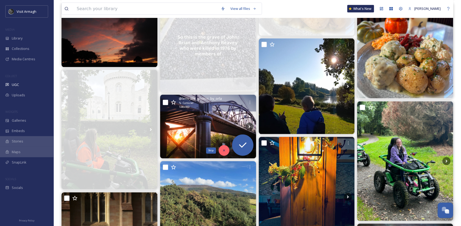
click at [225, 150] on icon at bounding box center [224, 151] width 2 height 2
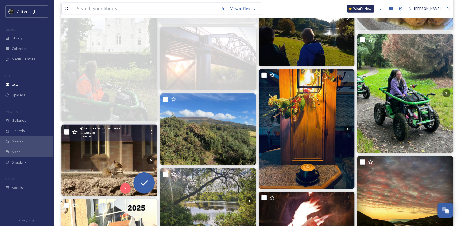
scroll to position [632, 0]
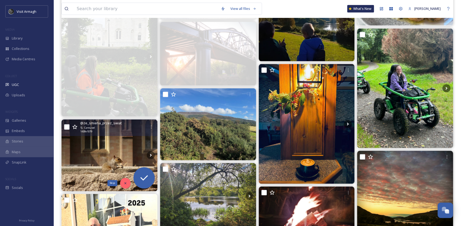
click at [123, 180] on div "Skip" at bounding box center [125, 183] width 11 height 11
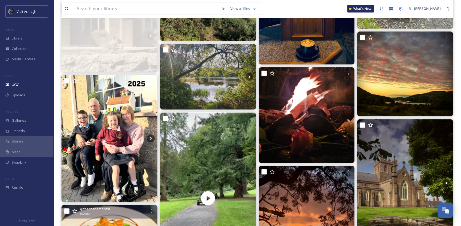
scroll to position [778, 0]
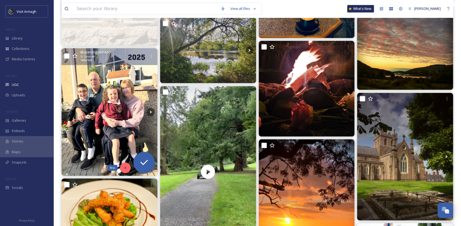
click at [124, 167] on icon at bounding box center [126, 168] width 4 height 4
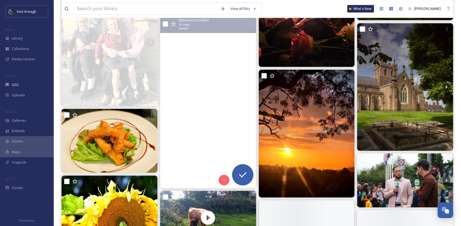
scroll to position [850, 0]
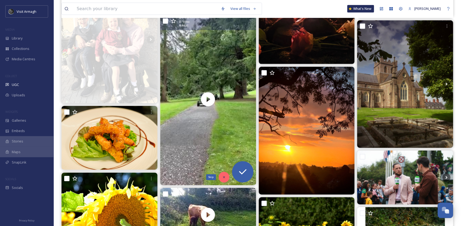
click at [223, 176] on icon at bounding box center [224, 178] width 4 height 4
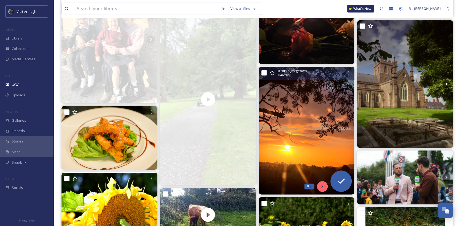
click at [321, 186] on icon at bounding box center [323, 187] width 4 height 4
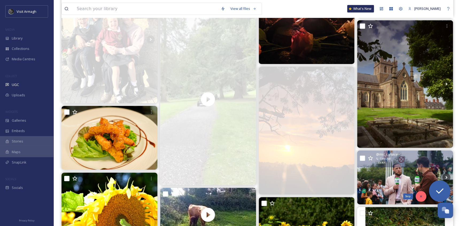
click at [421, 196] on icon at bounding box center [421, 197] width 2 height 2
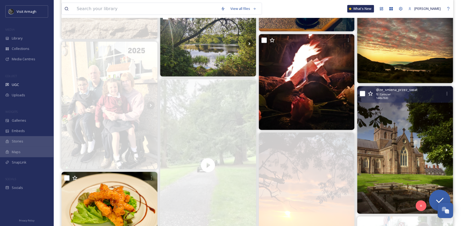
scroll to position [778, 0]
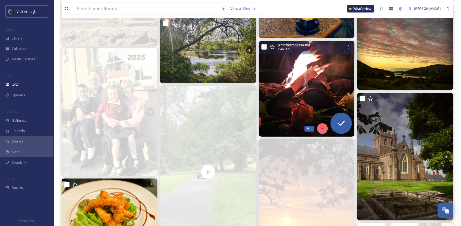
click at [321, 126] on div "Skip" at bounding box center [322, 129] width 11 height 11
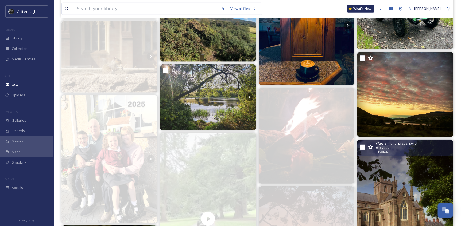
scroll to position [680, 0]
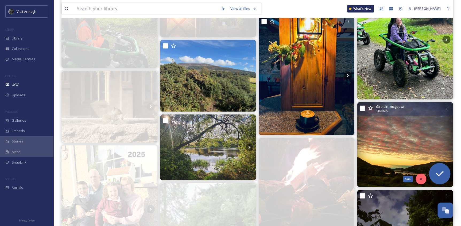
click at [421, 178] on icon at bounding box center [421, 180] width 4 height 4
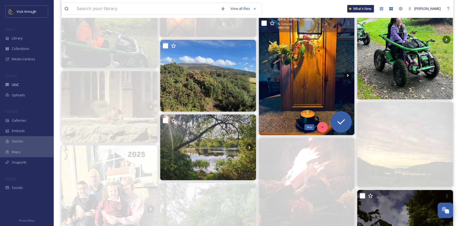
click at [321, 127] on icon at bounding box center [323, 128] width 4 height 4
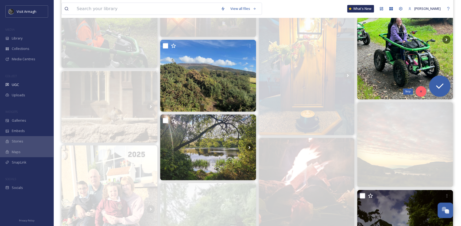
click at [419, 88] on div "Skip" at bounding box center [421, 91] width 11 height 11
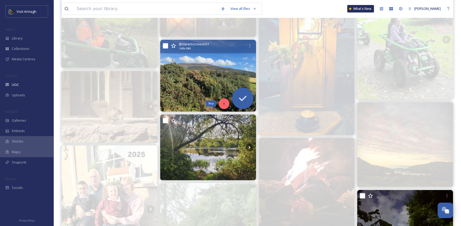
click at [221, 105] on div "Skip" at bounding box center [224, 104] width 11 height 11
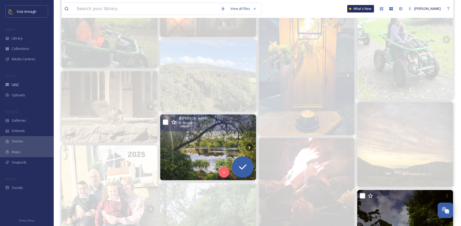
click at [189, 153] on img at bounding box center [208, 148] width 96 height 66
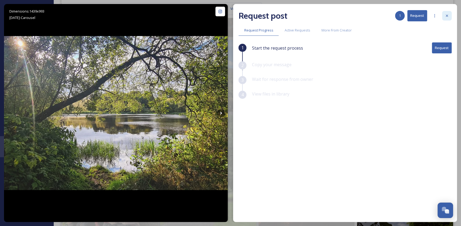
click at [448, 13] on div at bounding box center [447, 16] width 10 height 10
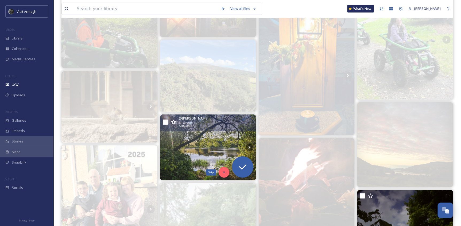
click at [221, 174] on div "Skip" at bounding box center [224, 172] width 11 height 11
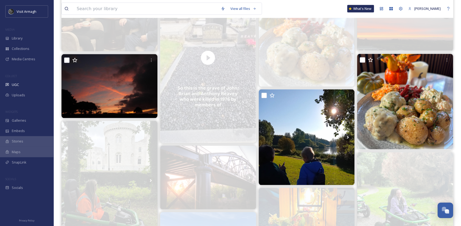
scroll to position [510, 0]
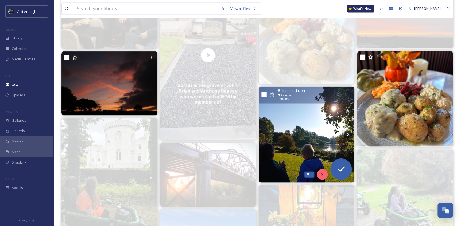
click at [323, 172] on div "Skip" at bounding box center [322, 174] width 11 height 11
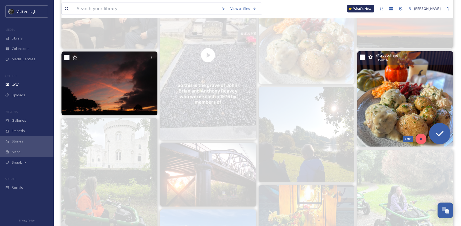
click at [420, 136] on div "Skip" at bounding box center [421, 139] width 11 height 11
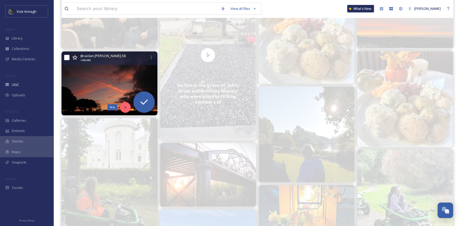
click at [125, 108] on icon at bounding box center [126, 108] width 4 height 4
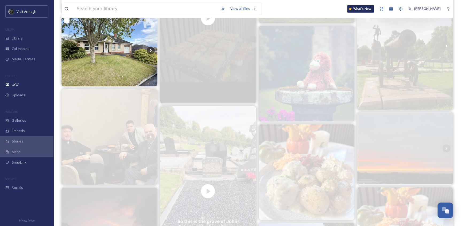
scroll to position [364, 0]
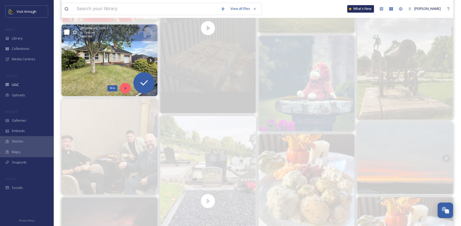
click at [124, 84] on div "Skip" at bounding box center [125, 88] width 11 height 11
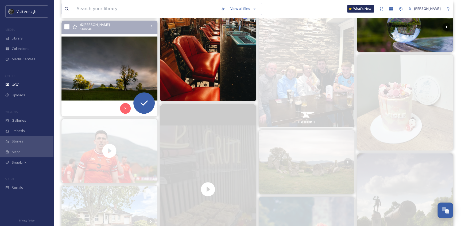
scroll to position [194, 0]
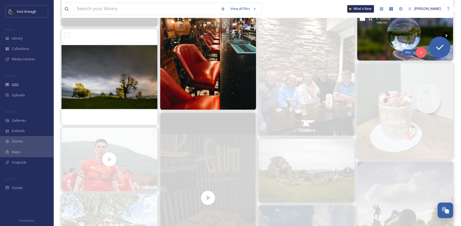
click at [422, 52] on icon at bounding box center [421, 53] width 4 height 4
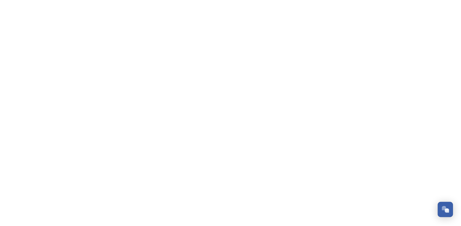
scroll to position [1485, 0]
